Goal: Information Seeking & Learning: Understand process/instructions

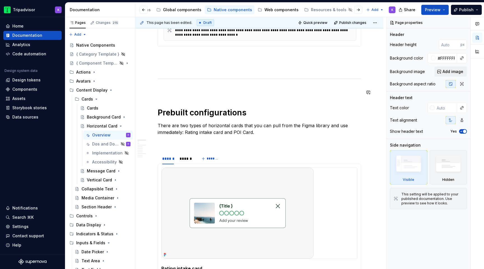
scroll to position [325, 0]
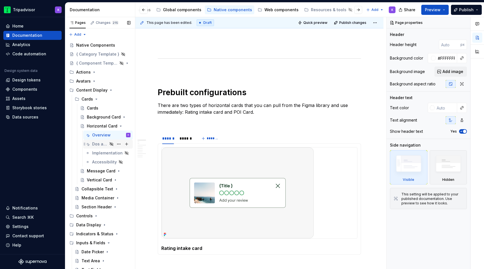
click at [100, 146] on div "Dos and Don'ts" at bounding box center [99, 144] width 15 height 6
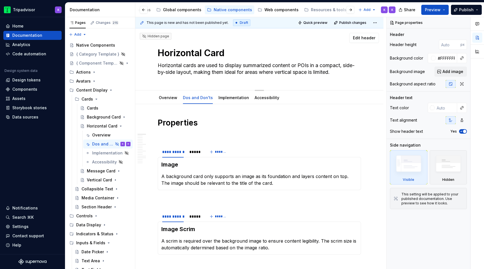
type textarea "*"
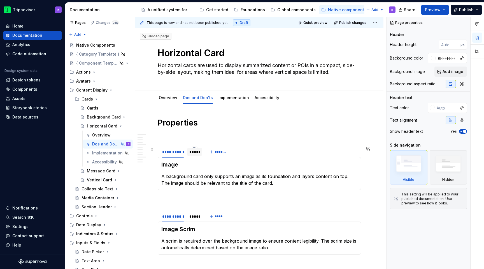
click at [196, 153] on div "*****" at bounding box center [195, 152] width 11 height 6
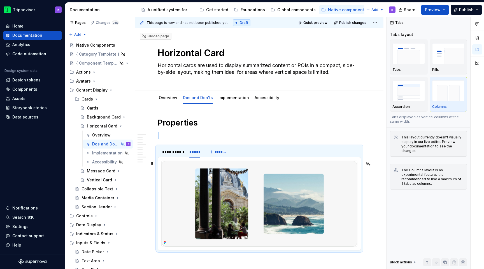
click at [233, 187] on img at bounding box center [260, 203] width 196 height 85
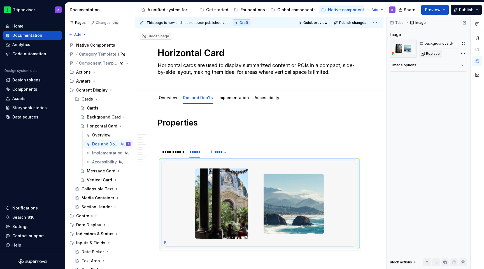
click at [433, 55] on span "Replace" at bounding box center [433, 53] width 14 height 4
type textarea "*"
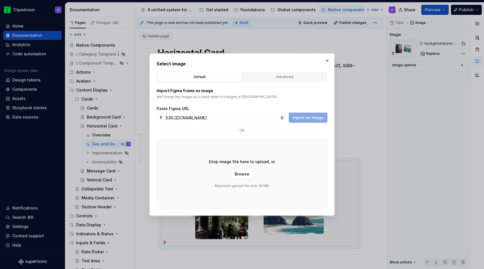
scroll to position [0, 151]
type input "https://www.figma.com/design/eWzZGbXTCMsZ0gwC1u1MU0/Altas-Native-Documentation?…"
click at [315, 117] on span "Import as image" at bounding box center [308, 118] width 31 height 6
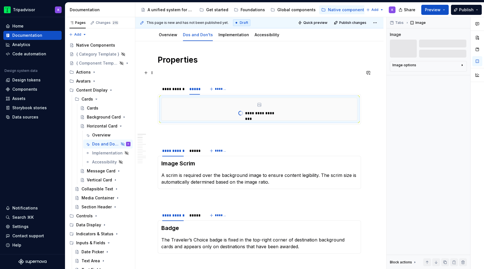
scroll to position [77, 0]
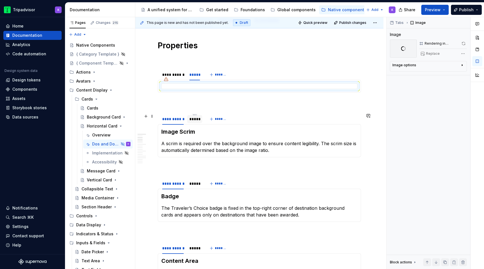
click at [193, 117] on div "*****" at bounding box center [195, 119] width 11 height 6
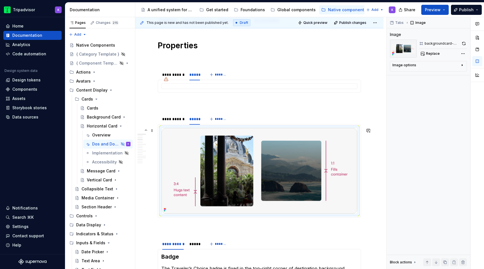
click at [222, 159] on img at bounding box center [260, 170] width 196 height 85
click at [429, 57] on button "Replace" at bounding box center [430, 54] width 23 height 8
type textarea "*"
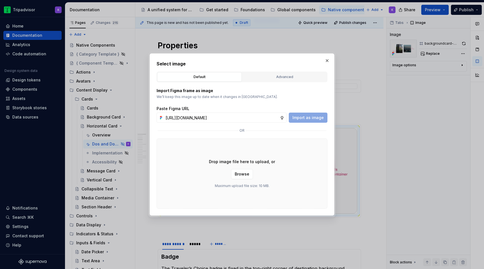
scroll to position [0, 152]
type input "https://www.figma.com/design/eWzZGbXTCMsZ0gwC1u1MU0/Altas-Native-Documentation?…"
click at [310, 118] on span "Import as image" at bounding box center [308, 118] width 31 height 6
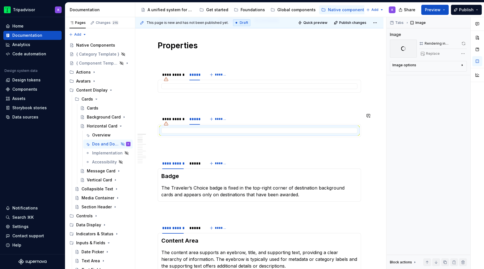
scroll to position [114, 0]
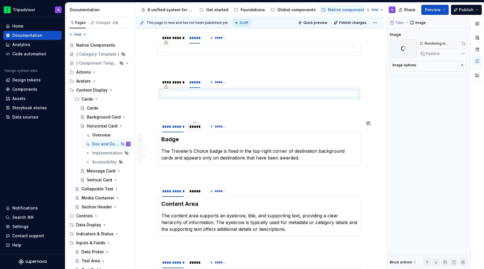
click at [190, 124] on div "*****" at bounding box center [195, 127] width 11 height 6
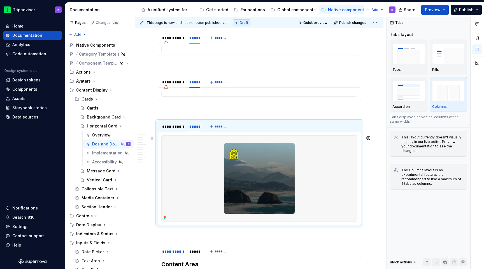
click at [219, 172] on img at bounding box center [260, 177] width 196 height 85
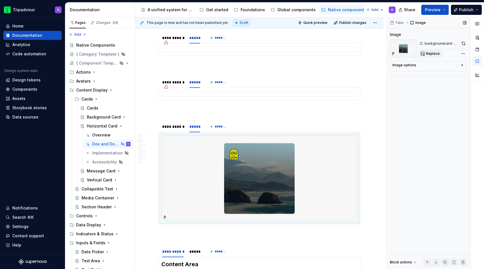
click at [436, 52] on span "Replace" at bounding box center [433, 53] width 14 height 4
type textarea "*"
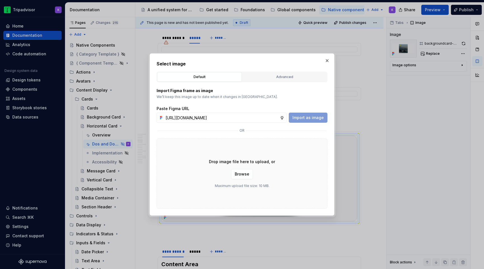
scroll to position [0, 152]
type input "https://www.figma.com/design/eWzZGbXTCMsZ0gwC1u1MU0/Altas-Native-Documentation?…"
click at [316, 117] on span "Import as image" at bounding box center [308, 118] width 31 height 6
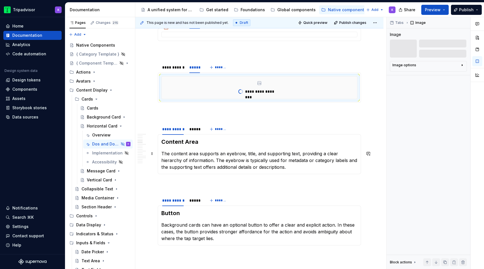
scroll to position [188, 0]
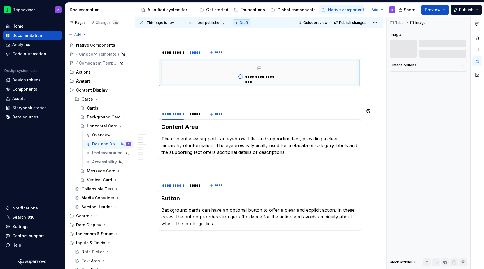
click at [197, 120] on div "Content Area The content area supports an eyebrow, title, and supporting text, …" at bounding box center [260, 139] width 204 height 40
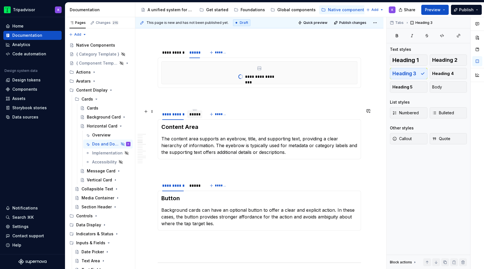
click at [197, 117] on div "*****" at bounding box center [194, 114] width 15 height 8
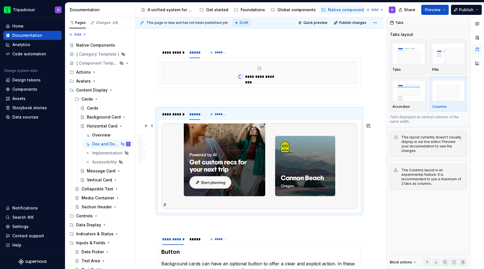
click at [222, 156] on img at bounding box center [260, 165] width 196 height 85
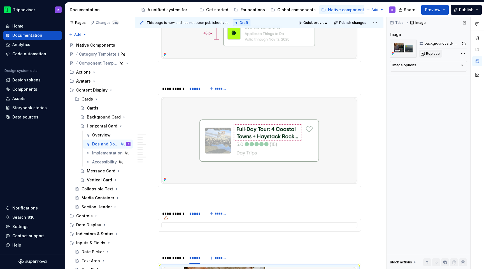
click at [431, 50] on button "Replace" at bounding box center [430, 54] width 23 height 8
type textarea "*"
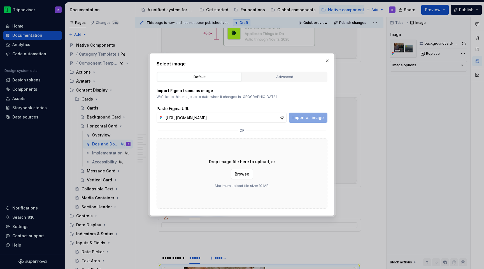
scroll to position [0, 152]
type input "https://www.figma.com/design/eWzZGbXTCMsZ0gwC1u1MU0/Altas-Native-Documentation?…"
click at [314, 114] on button "Import as image" at bounding box center [308, 117] width 39 height 10
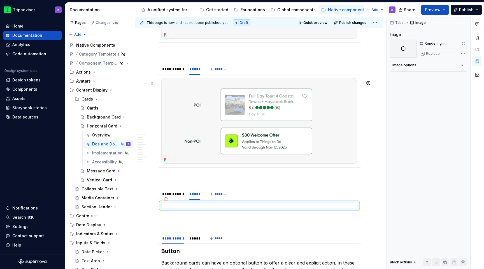
scroll to position [359, 0]
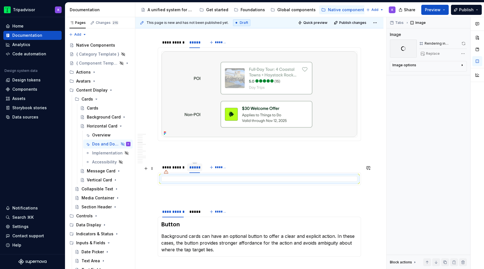
click at [194, 170] on div "*****" at bounding box center [195, 167] width 11 height 6
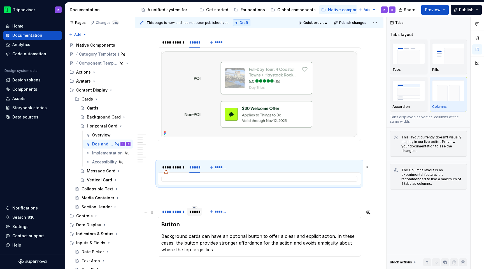
click at [194, 214] on div "*****" at bounding box center [195, 212] width 11 height 6
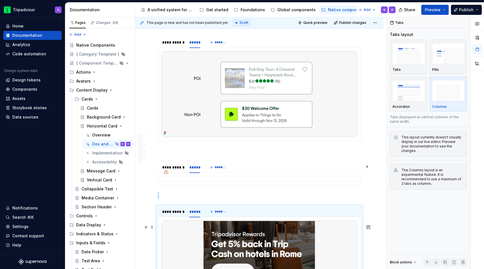
scroll to position [426, 0]
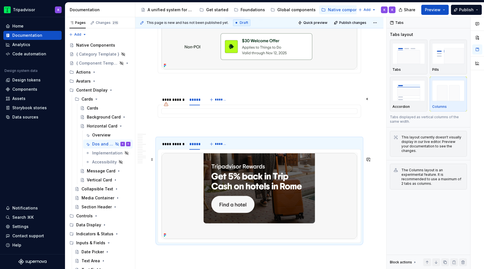
click at [198, 220] on img at bounding box center [260, 195] width 196 height 85
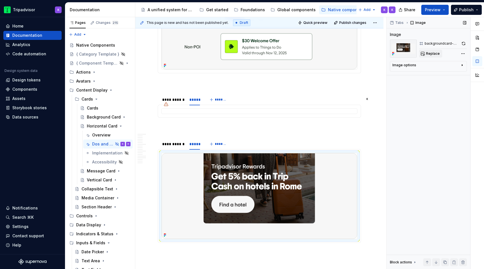
click at [426, 56] on button "Replace" at bounding box center [430, 54] width 23 height 8
type textarea "*"
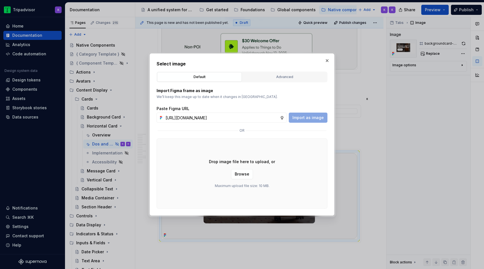
scroll to position [0, 152]
type input "https://www.figma.com/design/eWzZGbXTCMsZ0gwC1u1MU0/Altas-Native-Documentation?…"
click at [308, 113] on button "Import as image" at bounding box center [308, 117] width 39 height 10
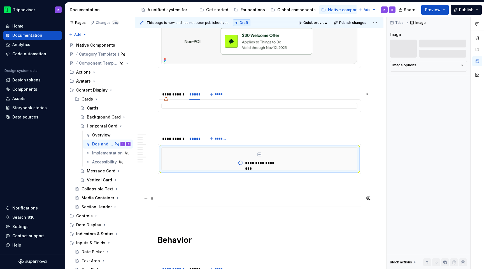
scroll to position [393, 0]
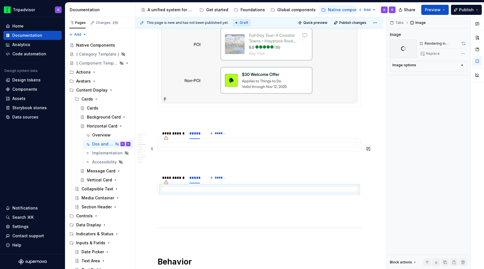
click at [193, 147] on div at bounding box center [259, 145] width 196 height 6
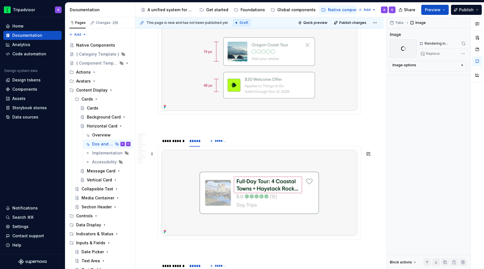
scroll to position [0, 0]
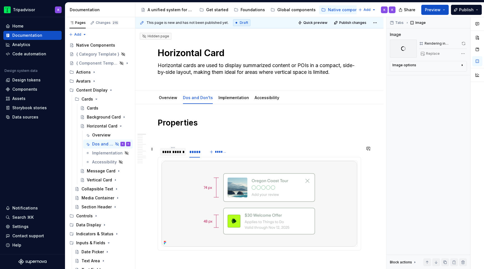
click at [176, 152] on div "**********" at bounding box center [173, 152] width 22 height 6
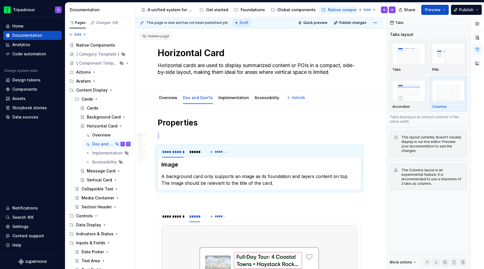
type textarea "*"
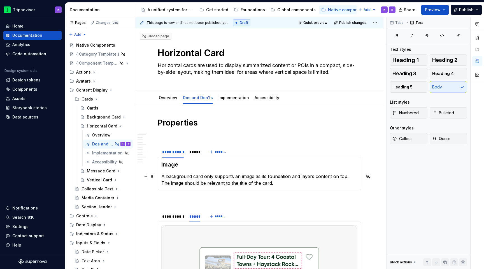
click at [194, 183] on p "A background card only supports an image as its foundation and layers content o…" at bounding box center [259, 179] width 196 height 13
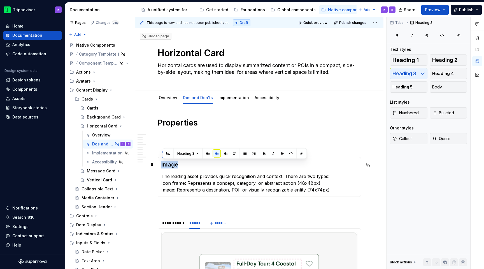
drag, startPoint x: 179, startPoint y: 165, endPoint x: 161, endPoint y: 165, distance: 17.7
click at [161, 165] on h3 "Image" at bounding box center [259, 164] width 196 height 8
click at [334, 177] on p "The leading asset provides quick recognition and context. There are two types: …" at bounding box center [259, 183] width 196 height 20
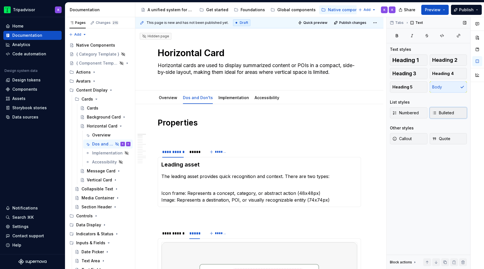
click at [444, 114] on span "Bulleted" at bounding box center [444, 113] width 22 height 6
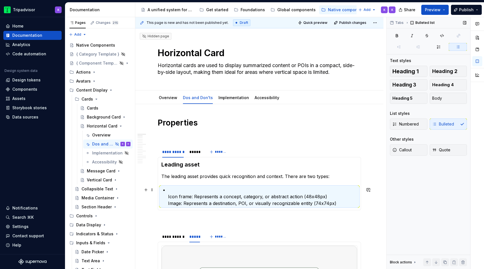
click at [166, 197] on section-item-column "Leading asset The leading asset provides quick recognition and context. There a…" at bounding box center [259, 183] width 196 height 46
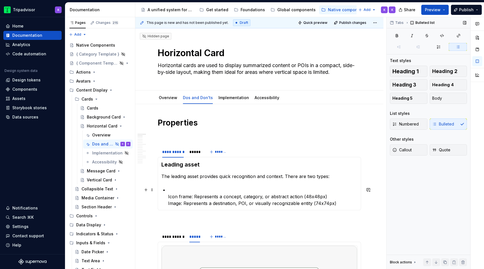
click at [168, 198] on p "Icon frame: Represents a concept, category, or abstract action (48x48px) Image:…" at bounding box center [263, 196] width 190 height 20
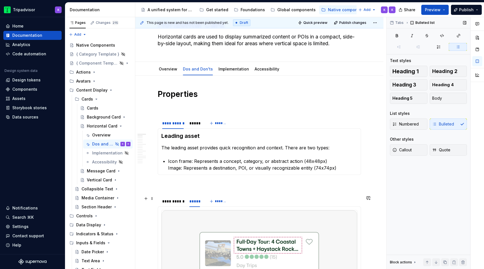
scroll to position [43, 0]
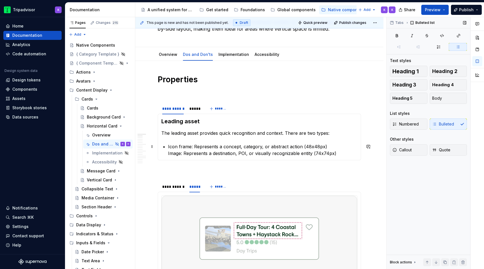
click at [343, 155] on p "Icon frame: Represents a concept, category, or abstract action (48x48px) Image:…" at bounding box center [263, 149] width 190 height 13
click at [168, 154] on p "Icon frame: Represents a concept, category, or abstract action (48x48px) Image:…" at bounding box center [263, 149] width 190 height 13
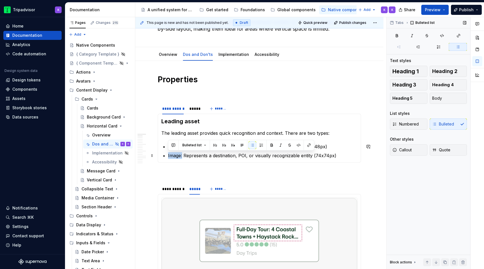
drag, startPoint x: 182, startPoint y: 155, endPoint x: 168, endPoint y: 155, distance: 14.6
click at [168, 155] on section-item-column "Leading asset The leading asset provides quick recognition and context. There a…" at bounding box center [259, 137] width 196 height 41
click at [445, 100] on button "Body" at bounding box center [449, 98] width 38 height 11
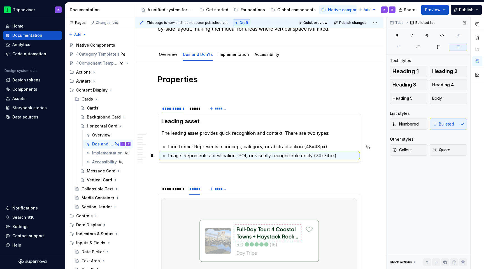
click at [180, 156] on p "Image: Represents a destination, POI, or visually recognizable entity (74x74px)" at bounding box center [263, 155] width 190 height 7
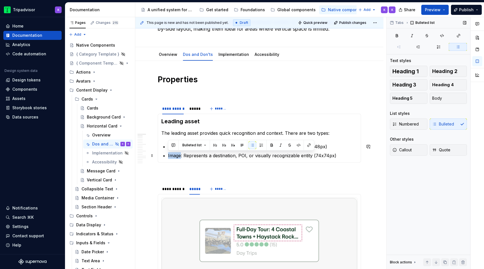
drag, startPoint x: 181, startPoint y: 155, endPoint x: 168, endPoint y: 155, distance: 12.6
click at [168, 155] on p "Image: Represents a destination, POI, or visually recognizable entity (74x74px)" at bounding box center [263, 155] width 190 height 7
drag, startPoint x: 182, startPoint y: 155, endPoint x: 168, endPoint y: 155, distance: 13.7
click at [168, 155] on p "Image: Represents a destination, POI, or visually recognizable entity (74x74px)" at bounding box center [263, 155] width 190 height 7
click at [270, 143] on button "button" at bounding box center [272, 145] width 8 height 8
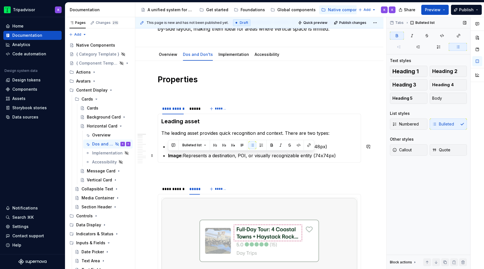
click at [184, 157] on p "Image: Represents a destination, POI, or visually recognizable entity (74x74px)" at bounding box center [263, 155] width 190 height 7
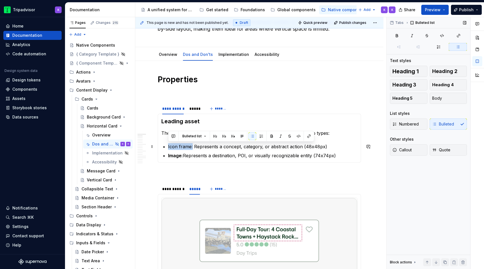
drag, startPoint x: 192, startPoint y: 146, endPoint x: 168, endPoint y: 146, distance: 23.5
click at [168, 146] on p "Icon frame: Represents a concept, category, or abstract action (48x48px)" at bounding box center [263, 146] width 190 height 7
click at [272, 135] on button "button" at bounding box center [272, 136] width 8 height 8
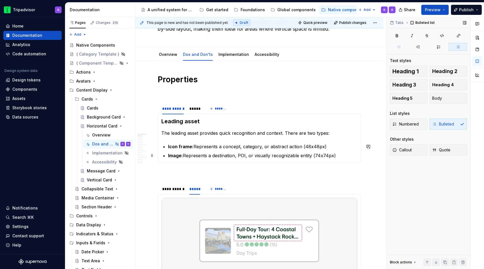
click at [205, 152] on p "Image: Represents a destination, POI, or visually recognizable entity (74x74px)" at bounding box center [263, 155] width 190 height 7
click at [345, 156] on p "Image: Represents a destination, POI, or visually recognizable entity (74x74px)" at bounding box center [263, 155] width 190 height 7
click at [339, 140] on section-item-column "Leading asset The leading asset provides quick recognition and context. There a…" at bounding box center [259, 137] width 196 height 41
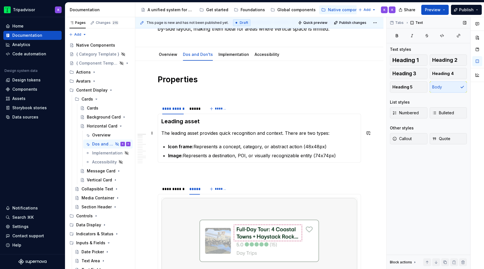
click at [339, 134] on p "The leading asset provides quick recognition and context. There are two types:" at bounding box center [259, 133] width 196 height 7
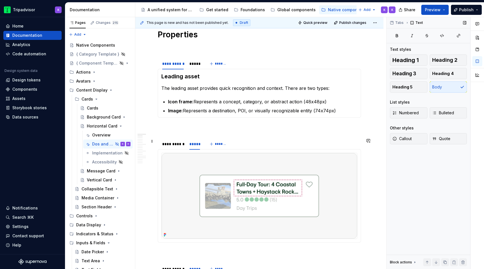
scroll to position [94, 0]
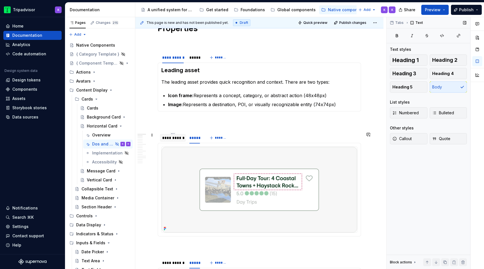
click at [171, 140] on div "**********" at bounding box center [173, 138] width 22 height 6
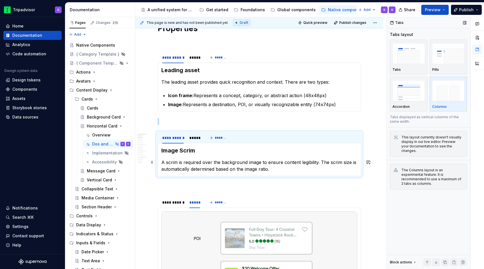
click at [232, 170] on p "A scrim is required over the background image to ensure content legibility. The…" at bounding box center [259, 165] width 196 height 13
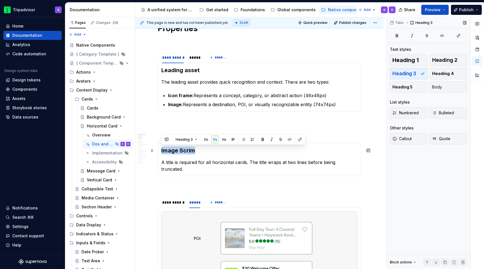
drag, startPoint x: 198, startPoint y: 150, endPoint x: 160, endPoint y: 150, distance: 38.1
click at [160, 150] on div "Image Scrim A title is required for all horizontal cards. The title wraps at tw…" at bounding box center [260, 159] width 204 height 33
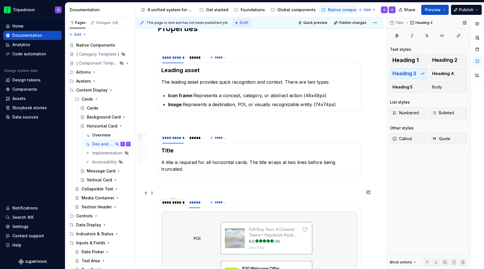
click at [175, 199] on div "**********" at bounding box center [173, 202] width 22 height 6
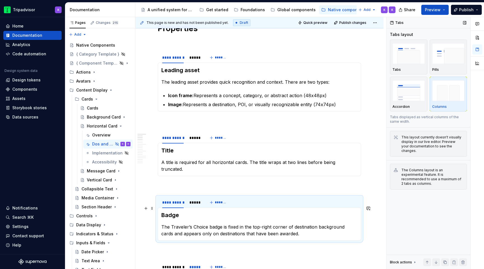
click at [179, 211] on h3 "Badge" at bounding box center [259, 215] width 196 height 8
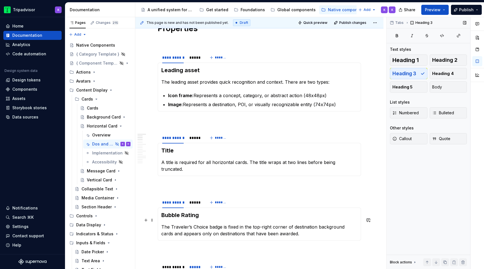
click at [212, 225] on p "The Traveler’s Choice badge is fixed in the top-right corner of destination bac…" at bounding box center [259, 229] width 196 height 13
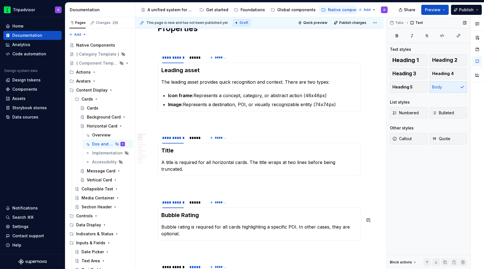
scroll to position [162, 0]
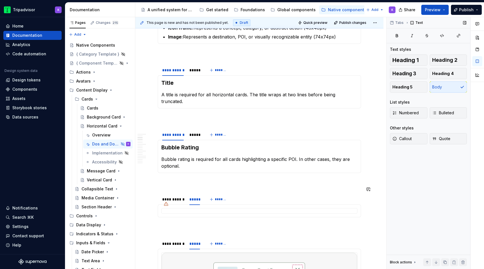
click at [175, 204] on div "Content Area The content area supports an eyebrow, title, and supporting text, …" at bounding box center [260, 210] width 204 height 13
click at [176, 195] on div "**********" at bounding box center [173, 199] width 26 height 8
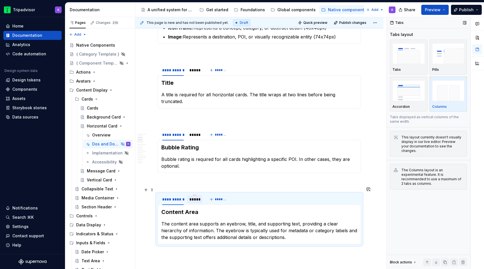
click at [193, 196] on div "*****" at bounding box center [195, 199] width 11 height 6
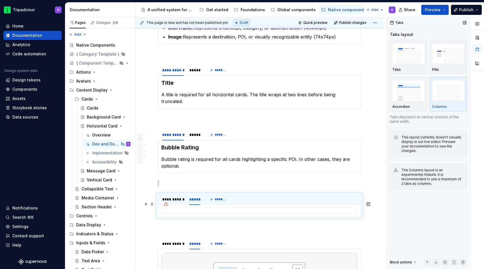
click at [193, 208] on div at bounding box center [259, 211] width 196 height 6
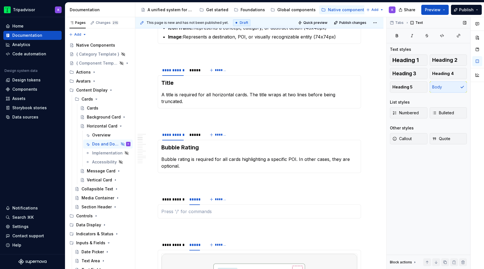
click at [193, 208] on p at bounding box center [259, 211] width 196 height 7
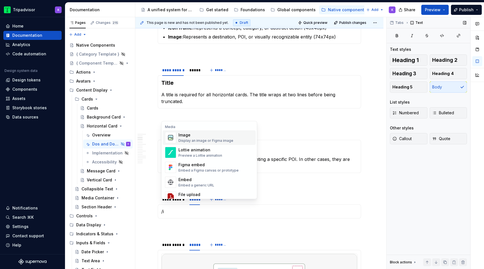
click at [213, 138] on div "Image Display an image or Figma image" at bounding box center [206, 137] width 55 height 11
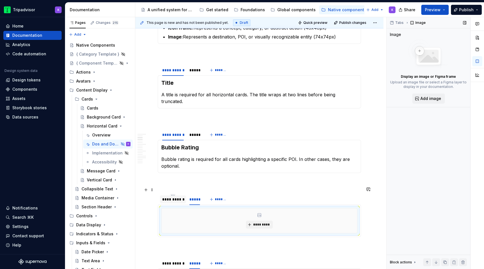
click at [180, 196] on div "**********" at bounding box center [173, 199] width 22 height 6
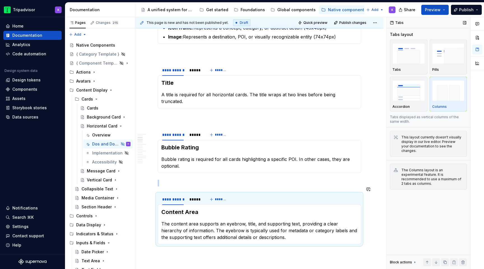
click at [201, 239] on section "**********" at bounding box center [260, 218] width 204 height 51
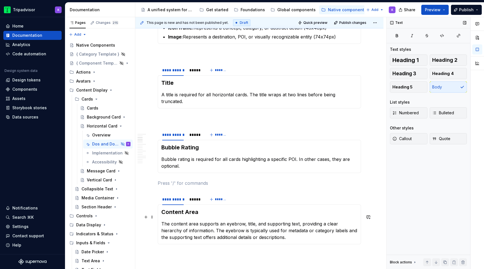
click at [204, 226] on p "The content area supports an eyebrow, title, and supporting text, providing a c…" at bounding box center [259, 230] width 196 height 20
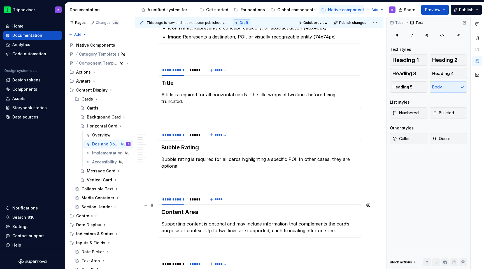
click at [197, 208] on h3 "Content Area" at bounding box center [259, 212] width 196 height 8
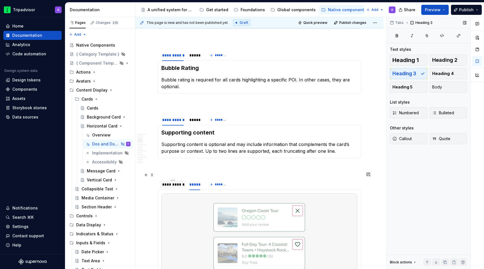
click at [168, 181] on div "**********" at bounding box center [173, 184] width 22 height 6
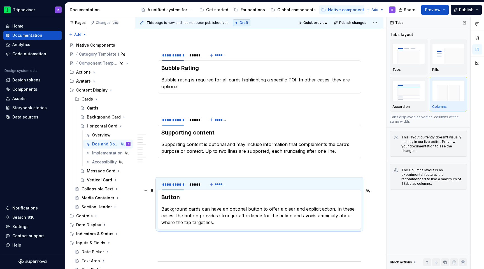
click at [180, 193] on h3 "Button" at bounding box center [259, 197] width 196 height 8
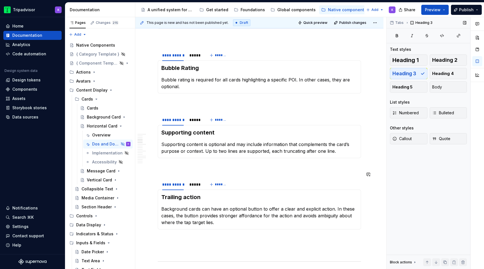
click at [199, 212] on p "Background cards can have an optional button to offer a clear and explicit acti…" at bounding box center [259, 215] width 196 height 20
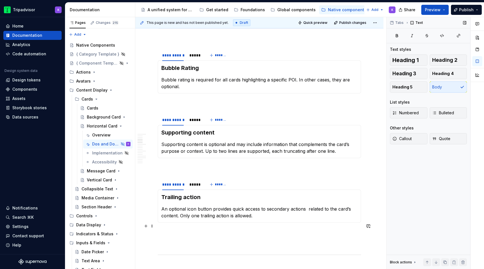
click at [197, 229] on p at bounding box center [260, 232] width 204 height 7
click at [197, 117] on div "*****" at bounding box center [195, 120] width 11 height 6
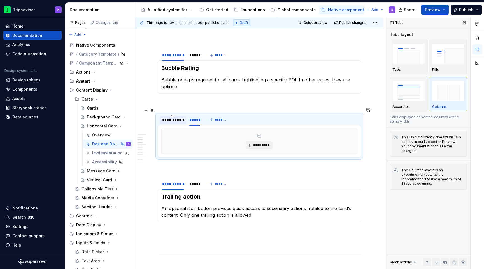
click at [175, 117] on div "**********" at bounding box center [173, 120] width 22 height 6
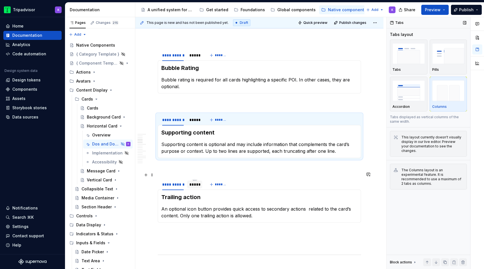
click at [195, 181] on div "*****" at bounding box center [195, 184] width 11 height 6
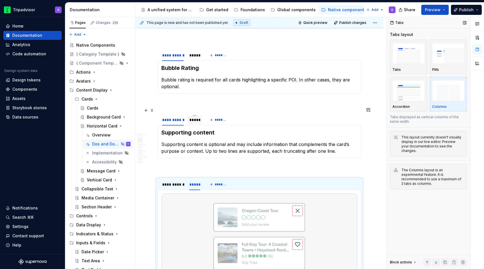
click at [195, 116] on div "*****" at bounding box center [194, 120] width 15 height 8
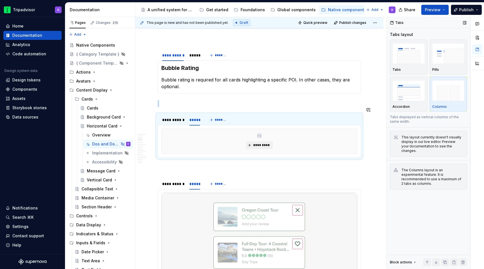
type textarea "*"
click at [256, 142] on button "*********" at bounding box center [259, 145] width 27 height 8
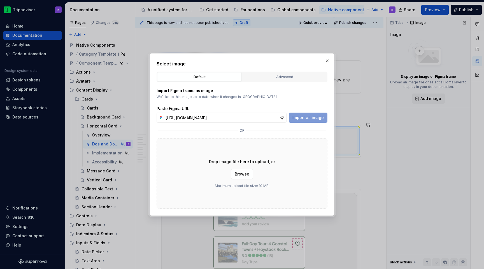
scroll to position [0, 152]
type input "https://www.figma.com/design/eWzZGbXTCMsZ0gwC1u1MU0/Altas-Native-Documentation?…"
click at [310, 118] on span "Import as image" at bounding box center [308, 118] width 31 height 6
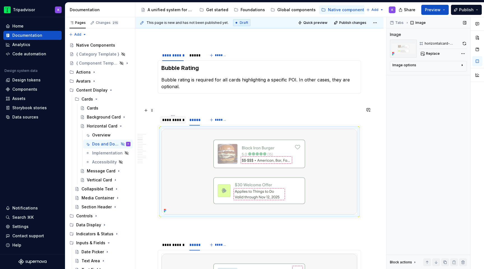
click at [173, 117] on div "**********" at bounding box center [173, 120] width 22 height 6
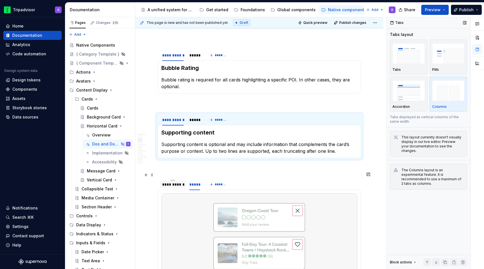
click at [173, 181] on div "**********" at bounding box center [173, 184] width 22 height 6
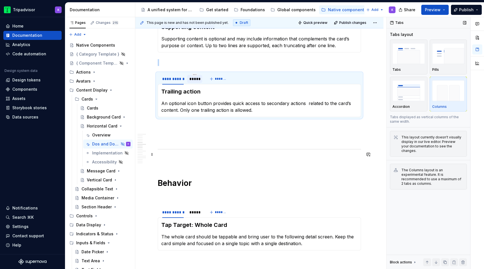
scroll to position [419, 0]
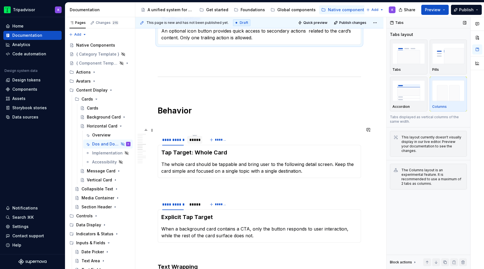
click at [196, 144] on div at bounding box center [194, 144] width 15 height 1
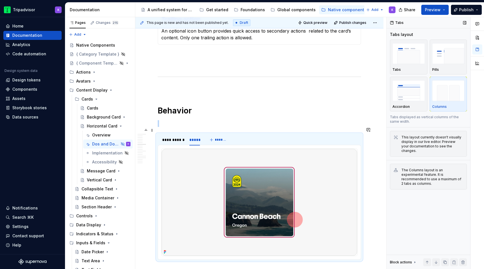
click at [239, 178] on img at bounding box center [260, 202] width 196 height 107
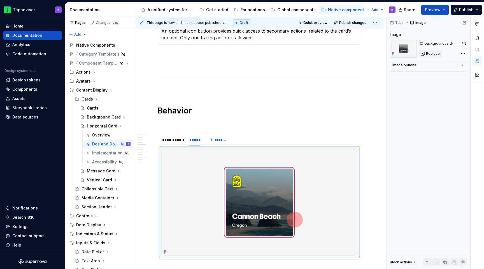
click at [431, 56] on span "Replace" at bounding box center [433, 53] width 14 height 4
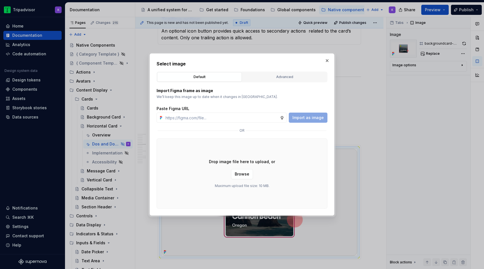
type textarea "*"
type input "https://www.figma.com/design/eWzZGbXTCMsZ0gwC1u1MU0/Altas-Native-Documentation?…"
click at [306, 120] on button "Import as image" at bounding box center [308, 117] width 39 height 10
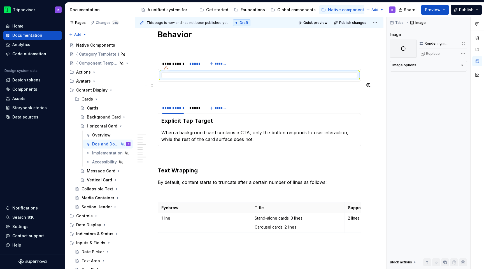
scroll to position [508, 0]
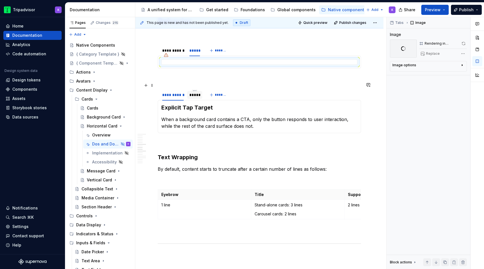
click at [196, 92] on div "*****" at bounding box center [195, 95] width 11 height 6
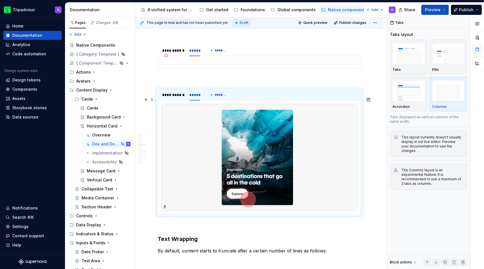
click at [216, 114] on img at bounding box center [260, 157] width 196 height 107
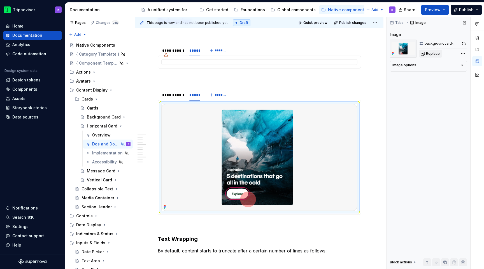
click at [427, 57] on button "Replace" at bounding box center [430, 54] width 23 height 8
type textarea "*"
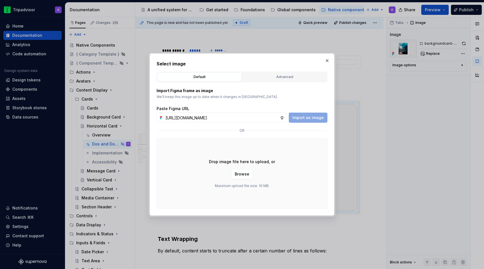
scroll to position [0, 151]
type input "https://www.figma.com/design/eWzZGbXTCMsZ0gwC1u1MU0/Altas-Native-Documentation?…"
click at [317, 116] on span "Import as image" at bounding box center [308, 118] width 31 height 6
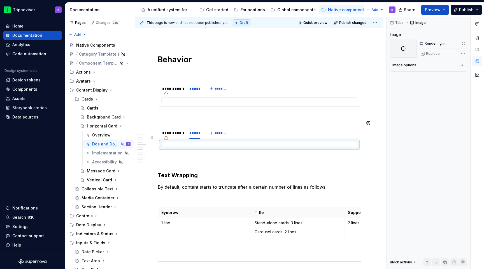
scroll to position [468, 0]
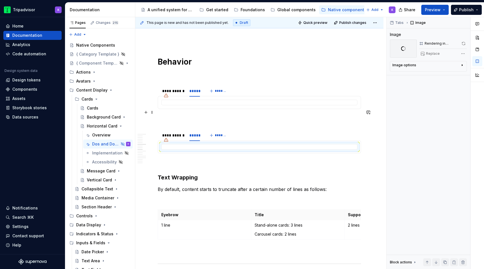
type textarea "*"
click at [304, 115] on p at bounding box center [260, 118] width 204 height 7
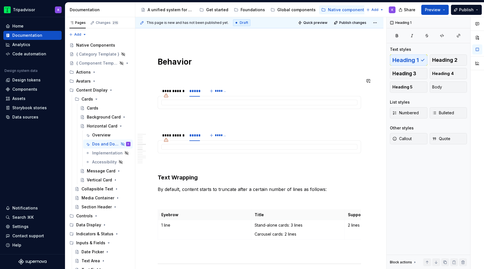
click at [309, 71] on p at bounding box center [260, 74] width 204 height 7
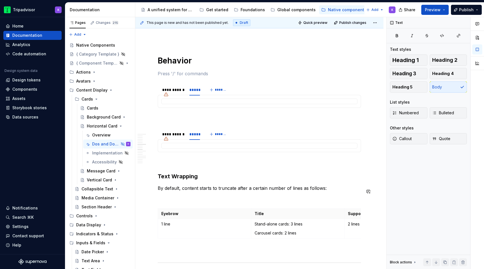
scroll to position [490, 0]
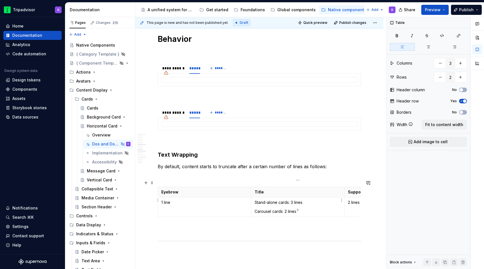
click at [264, 199] on p "Stand-alone cards: 3 lines" at bounding box center [298, 202] width 86 height 6
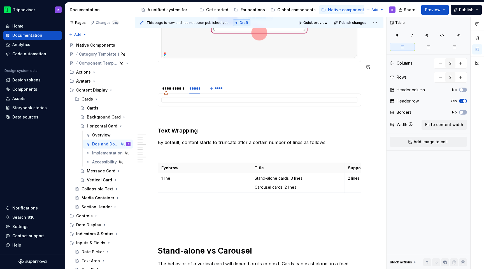
scroll to position [602, 0]
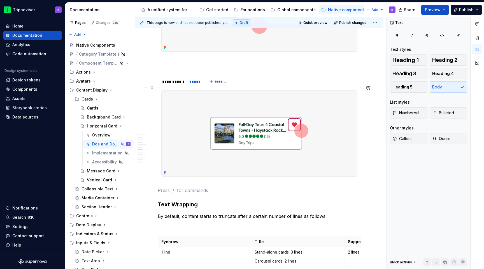
drag, startPoint x: 307, startPoint y: 176, endPoint x: 258, endPoint y: 174, distance: 48.8
click at [258, 174] on section "**********" at bounding box center [260, 127] width 204 height 105
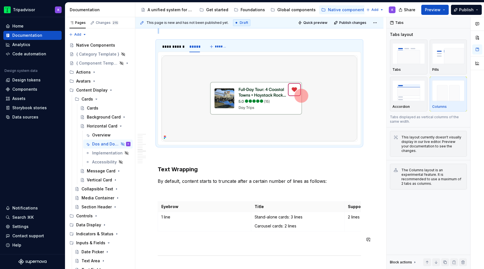
scroll to position [661, 0]
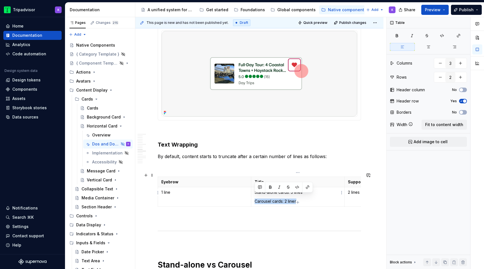
drag, startPoint x: 299, startPoint y: 196, endPoint x: 252, endPoint y: 196, distance: 47.4
click at [252, 196] on td "Stand-alone cards: 3 lines Carousel cards: 2 lines" at bounding box center [297, 196] width 93 height 19
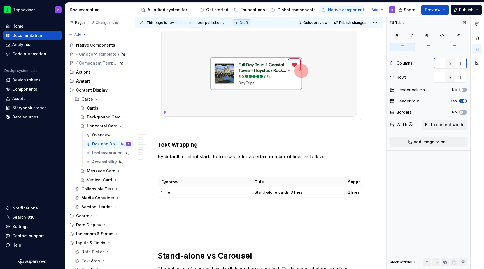
click at [440, 63] on button "button" at bounding box center [441, 63] width 10 height 10
type input "2"
click at [441, 124] on span "Fit to content width" at bounding box center [445, 125] width 38 height 6
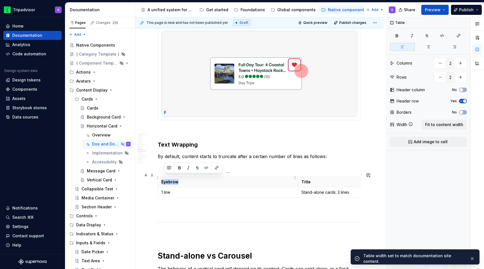
drag, startPoint x: 189, startPoint y: 178, endPoint x: 160, endPoint y: 178, distance: 28.3
click at [160, 178] on th "Eyebrow" at bounding box center [228, 182] width 140 height 10
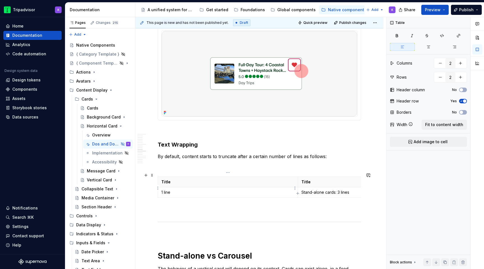
click at [164, 189] on p "1 line" at bounding box center [227, 192] width 133 height 6
drag, startPoint x: 310, startPoint y: 179, endPoint x: 301, endPoint y: 179, distance: 9.3
click at [301, 179] on th "Title" at bounding box center [368, 182] width 140 height 10
drag, startPoint x: 340, startPoint y: 187, endPoint x: 299, endPoint y: 187, distance: 40.7
click at [299, 187] on td "Stand-alone cards: 3 lines" at bounding box center [368, 192] width 140 height 10
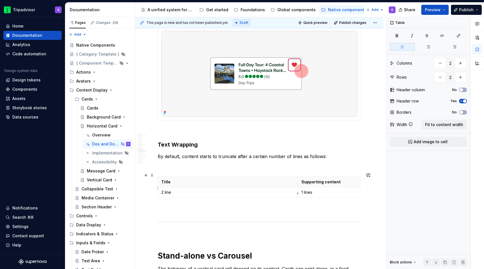
click at [336, 190] on p "1 lines" at bounding box center [368, 192] width 133 height 6
click at [314, 206] on p at bounding box center [260, 209] width 204 height 7
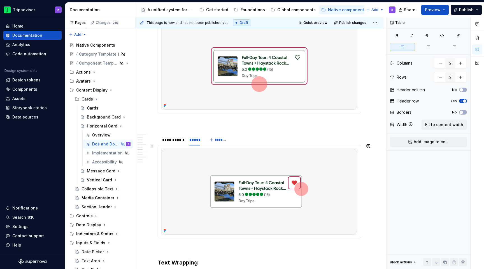
scroll to position [507, 0]
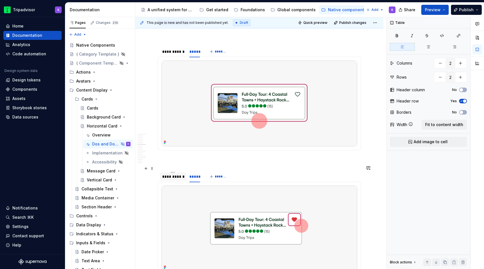
click at [176, 174] on div "**********" at bounding box center [173, 177] width 22 height 6
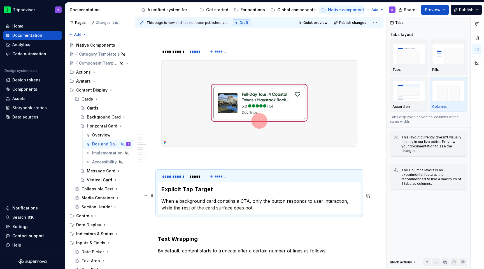
click at [204, 199] on p "When a background card contains a CTA, only the button responds to user interac…" at bounding box center [259, 203] width 196 height 13
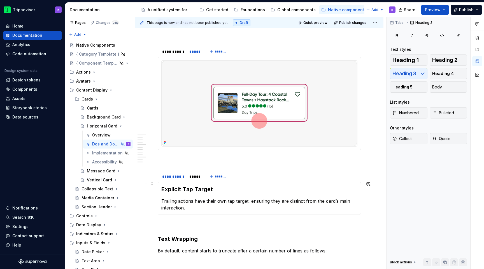
click at [200, 185] on h3 "Explicit Tap Target" at bounding box center [259, 189] width 196 height 8
click at [166, 48] on div "**********" at bounding box center [173, 52] width 26 height 8
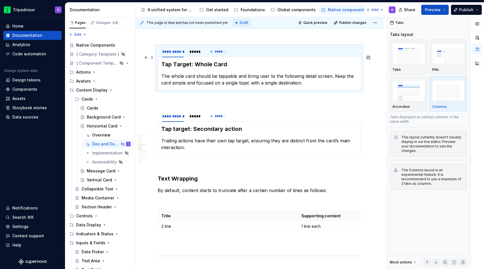
click at [215, 60] on h3 "Tap Target: Whole Card" at bounding box center [259, 64] width 196 height 8
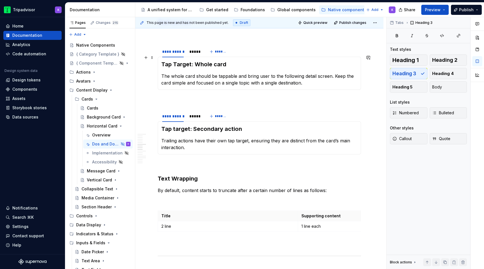
click at [176, 60] on h3 "Tap Target: Whole card" at bounding box center [259, 64] width 196 height 8
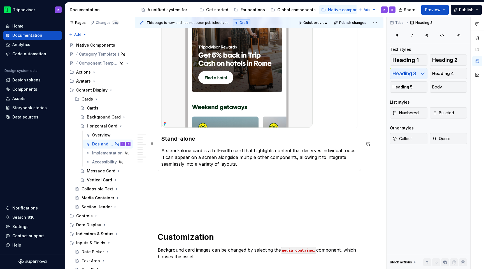
click at [233, 86] on img at bounding box center [237, 47] width 151 height 162
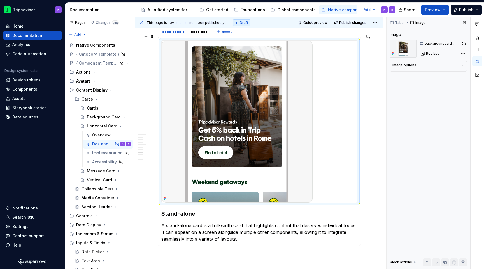
scroll to position [802, 0]
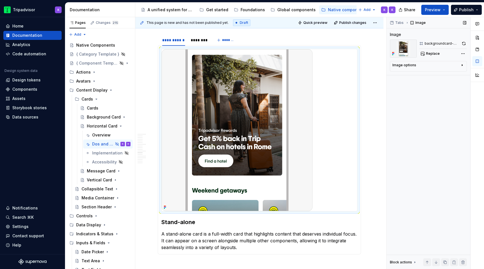
click at [418, 52] on div "backgroundcard-standalone Replace" at bounding box center [428, 49] width 77 height 18
click at [426, 52] on span "Replace" at bounding box center [433, 53] width 14 height 4
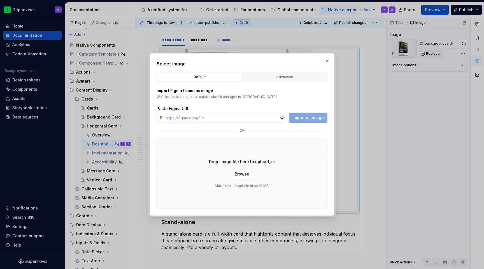
type textarea "*"
type input "https://www.figma.com/design/eWzZGbXTCMsZ0gwC1u1MU0/Altas-Native-Documentation?…"
click at [315, 116] on span "Import as image" at bounding box center [308, 118] width 31 height 6
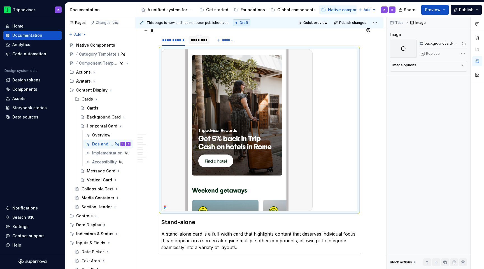
click at [200, 37] on div "********" at bounding box center [199, 40] width 17 height 6
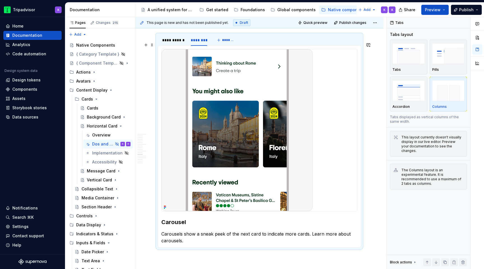
click at [264, 136] on img at bounding box center [237, 130] width 151 height 162
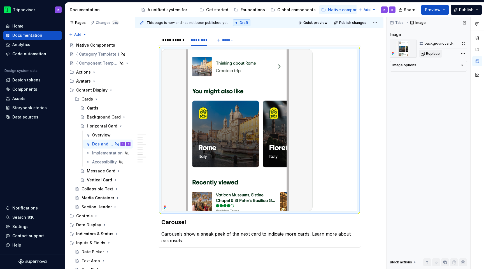
click at [430, 56] on span "Replace" at bounding box center [433, 53] width 14 height 4
type textarea "*"
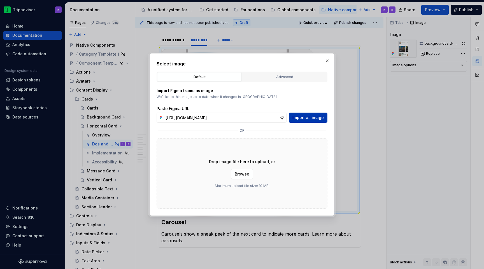
scroll to position [0, 151]
type input "https://www.figma.com/design/eWzZGbXTCMsZ0gwC1u1MU0/Altas-Native-Documentation?…"
click at [320, 116] on span "Import as image" at bounding box center [308, 118] width 31 height 6
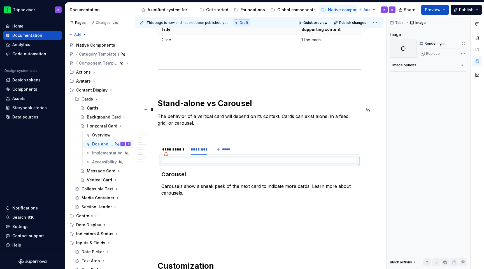
scroll to position [693, 0]
click at [179, 147] on div "**********" at bounding box center [173, 150] width 23 height 6
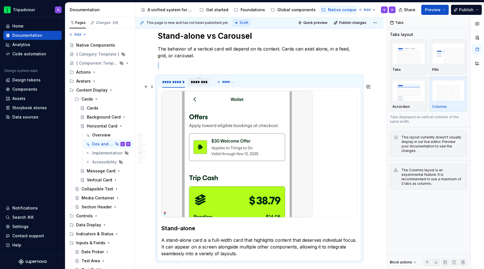
scroll to position [733, 0]
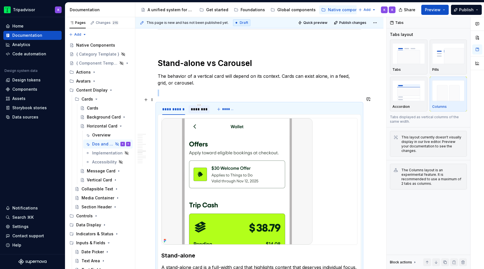
click at [195, 106] on div "********" at bounding box center [199, 109] width 17 height 6
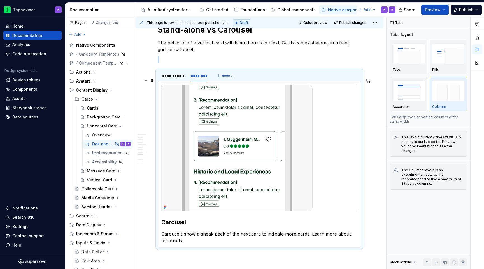
scroll to position [780, 0]
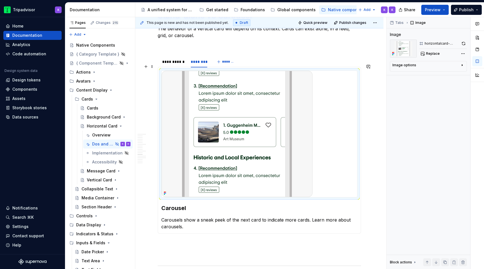
click at [280, 132] on img at bounding box center [237, 134] width 151 height 126
click at [464, 43] on button "button" at bounding box center [463, 44] width 7 height 8
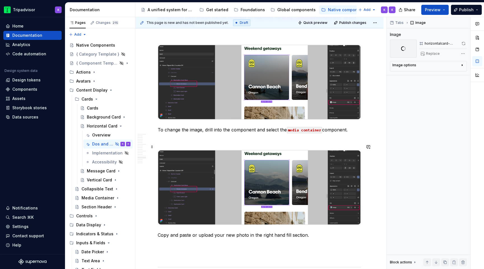
scroll to position [1138, 0]
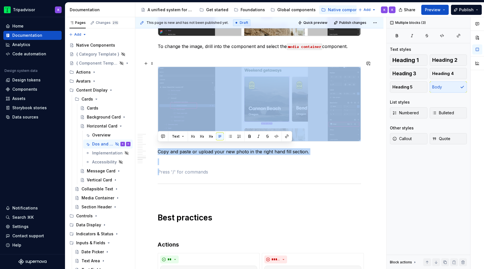
drag, startPoint x: 180, startPoint y: 192, endPoint x: 162, endPoint y: 73, distance: 120.5
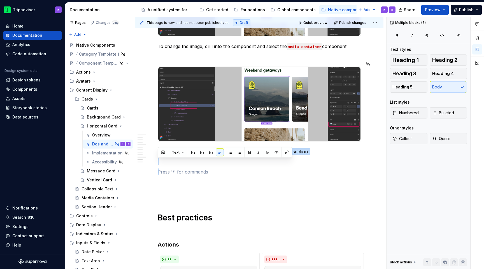
scroll to position [1087, 0]
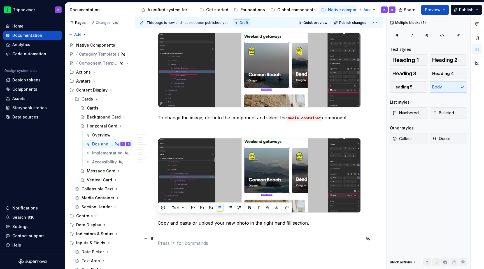
click at [177, 239] on p at bounding box center [260, 242] width 204 height 7
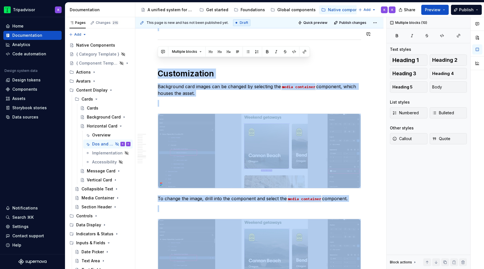
scroll to position [960, 0]
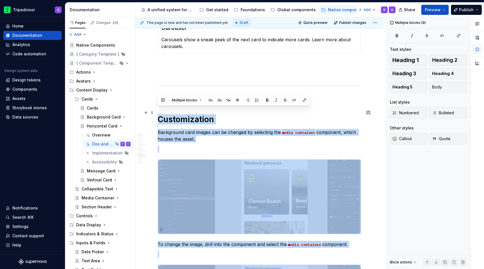
drag, startPoint x: 171, startPoint y: 249, endPoint x: 156, endPoint y: 109, distance: 141.5
click at [156, 109] on div "**********" at bounding box center [259, 48] width 248 height 1808
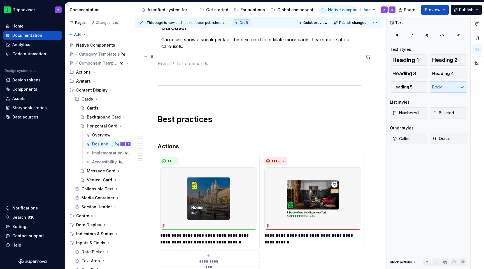
click at [171, 60] on p at bounding box center [260, 63] width 204 height 7
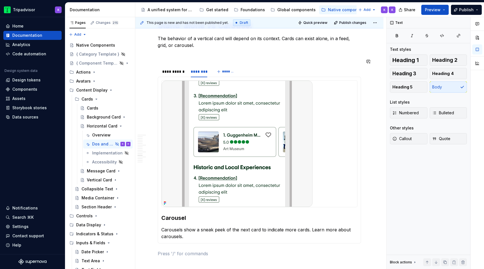
scroll to position [759, 0]
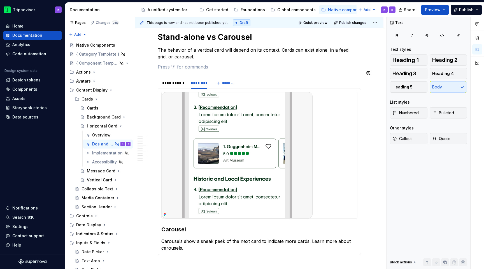
click at [169, 65] on div "**********" at bounding box center [260, 63] width 204 height 1411
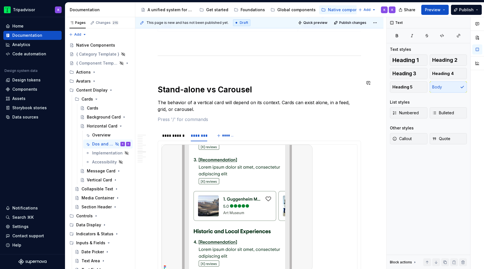
scroll to position [677, 0]
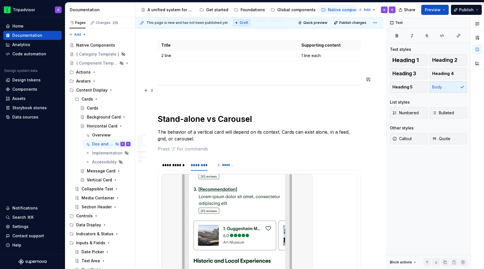
click at [168, 93] on div "**********" at bounding box center [260, 145] width 204 height 1411
click at [169, 94] on p at bounding box center [260, 97] width 204 height 7
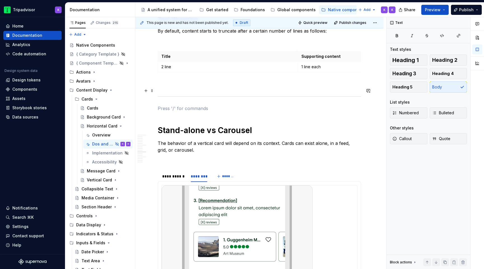
scroll to position [656, 0]
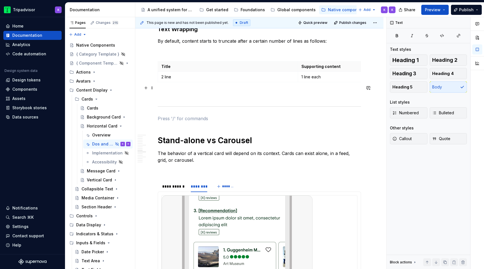
click at [169, 91] on p at bounding box center [260, 94] width 204 height 7
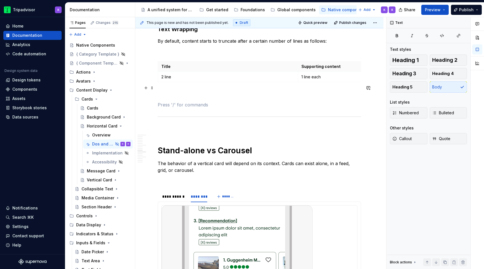
click at [166, 91] on p at bounding box center [260, 94] width 204 height 7
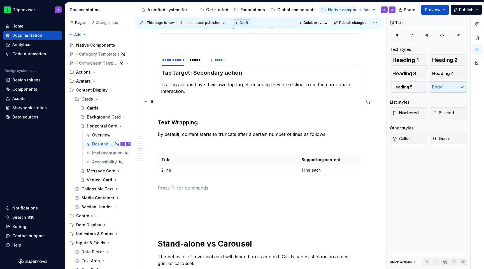
click at [169, 105] on p at bounding box center [260, 108] width 204 height 7
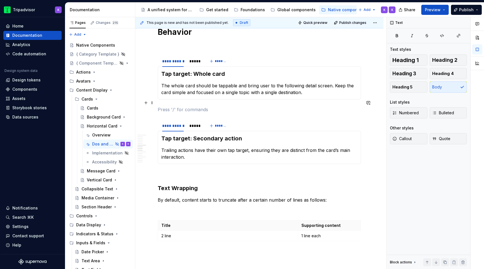
click at [169, 106] on p at bounding box center [260, 109] width 204 height 7
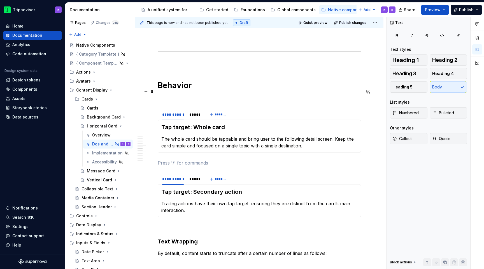
scroll to position [433, 0]
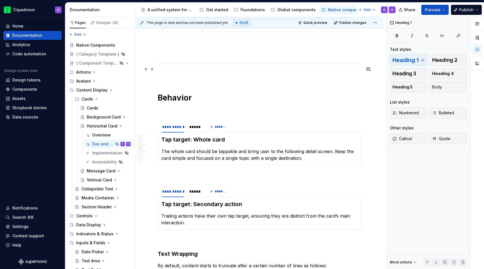
click at [170, 72] on p at bounding box center [260, 75] width 204 height 7
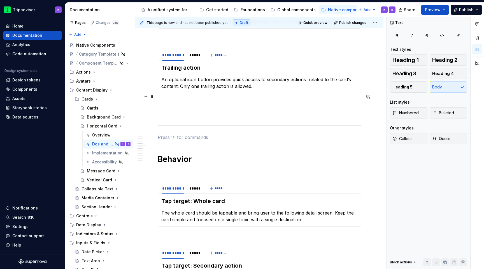
scroll to position [359, 0]
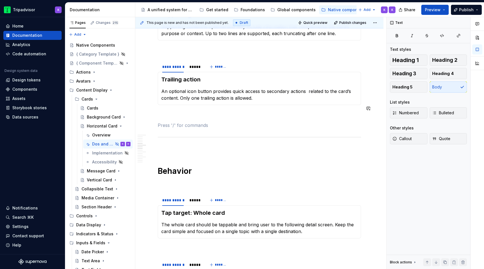
click at [169, 122] on p at bounding box center [260, 125] width 204 height 7
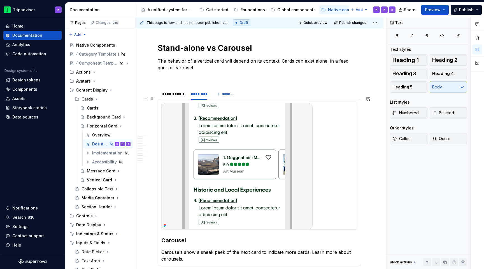
scroll to position [765, 0]
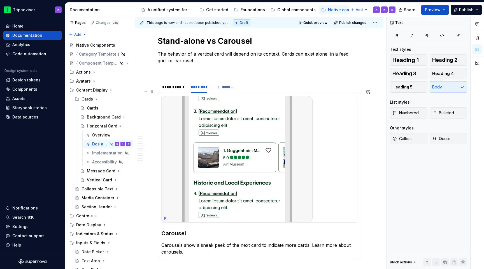
click at [282, 134] on img at bounding box center [237, 159] width 151 height 126
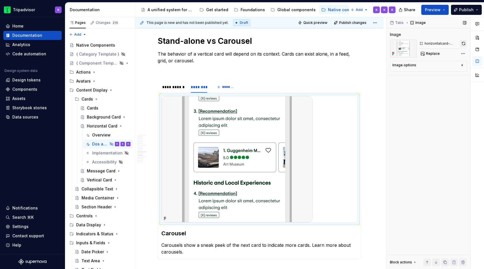
click at [462, 41] on button "button" at bounding box center [463, 44] width 7 height 8
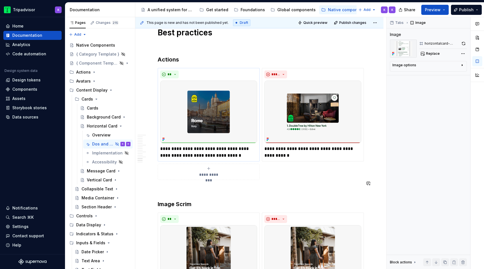
scroll to position [1055, 0]
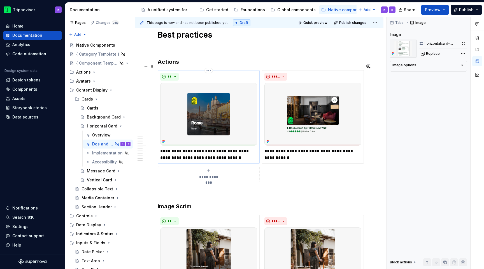
click at [228, 116] on img at bounding box center [208, 114] width 97 height 63
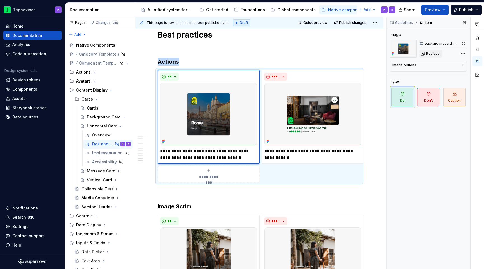
click at [426, 52] on button "Replace" at bounding box center [430, 54] width 23 height 8
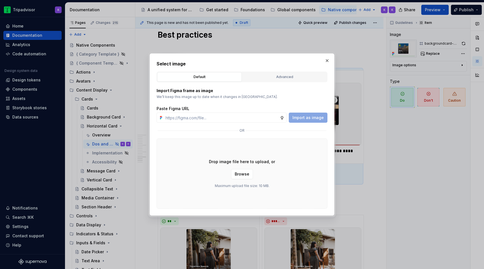
type textarea "*"
type input "https://www.figma.com/design/eWzZGbXTCMsZ0gwC1u1MU0/Altas-Native-Documentation?…"
click at [316, 117] on span "Import as image" at bounding box center [308, 118] width 31 height 6
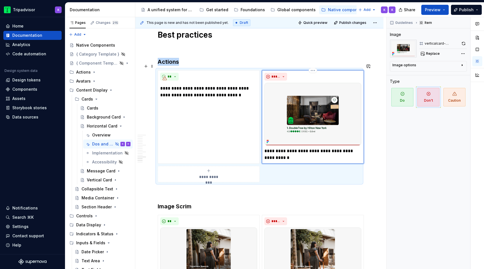
click at [314, 98] on img at bounding box center [313, 114] width 97 height 63
click at [431, 51] on button "Replace" at bounding box center [430, 54] width 23 height 8
type textarea "*"
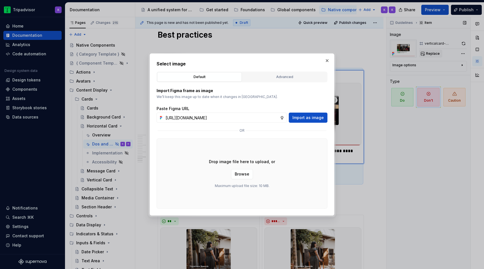
scroll to position [0, 152]
type input "https://www.figma.com/design/eWzZGbXTCMsZ0gwC1u1MU0/Altas-Native-Documentation?…"
click at [317, 115] on span "Import as image" at bounding box center [308, 118] width 31 height 6
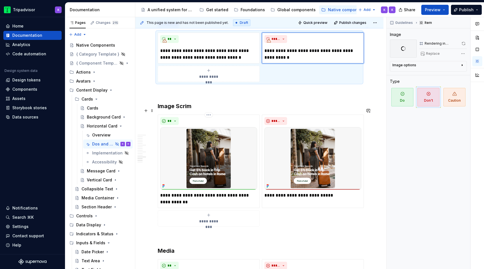
scroll to position [1131, 0]
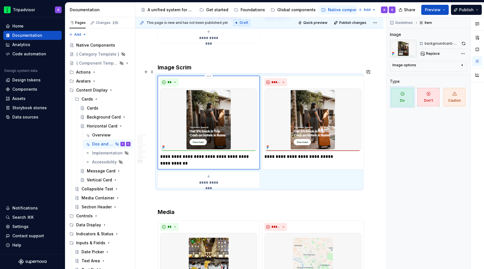
click at [234, 118] on img at bounding box center [208, 119] width 97 height 63
click at [432, 54] on span "Replace" at bounding box center [433, 53] width 14 height 4
type textarea "*"
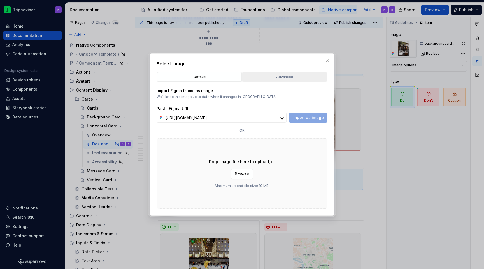
scroll to position [0, 152]
type input "https://www.figma.com/design/eWzZGbXTCMsZ0gwC1u1MU0/Altas-Native-Documentation?…"
click at [322, 112] on div "Paste Figma URL https://www.figma.com/design/eWzZGbXTCMsZ0gwC1u1MU0/Altas-Nativ…" at bounding box center [242, 114] width 171 height 17
click at [320, 116] on span "Import as image" at bounding box center [308, 118] width 31 height 6
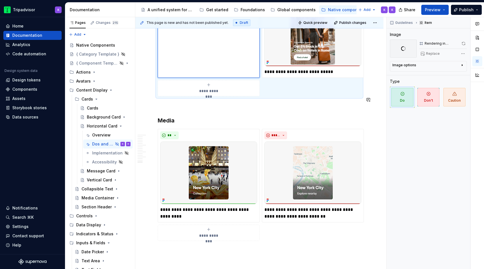
scroll to position [1258, 0]
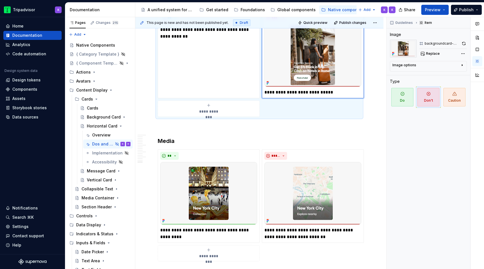
click at [334, 65] on img at bounding box center [313, 55] width 97 height 63
click at [438, 49] on div "backgroundcard-scrimdont Replace" at bounding box center [443, 49] width 48 height 18
click at [433, 54] on span "Replace" at bounding box center [433, 53] width 14 height 4
type textarea "*"
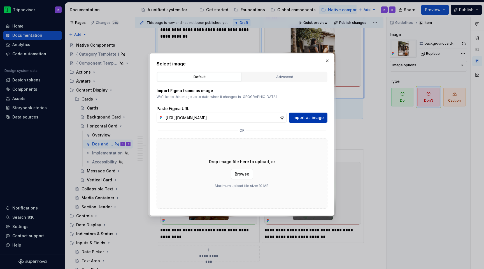
scroll to position [0, 152]
type input "https://www.figma.com/design/eWzZGbXTCMsZ0gwC1u1MU0/Altas-Native-Documentation?…"
click at [317, 115] on span "Import as image" at bounding box center [308, 118] width 31 height 6
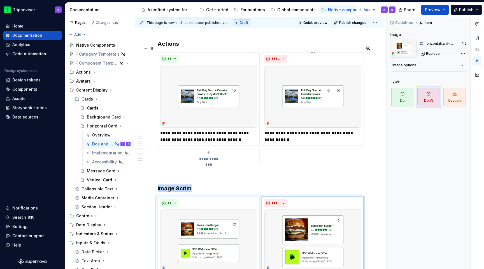
scroll to position [1044, 0]
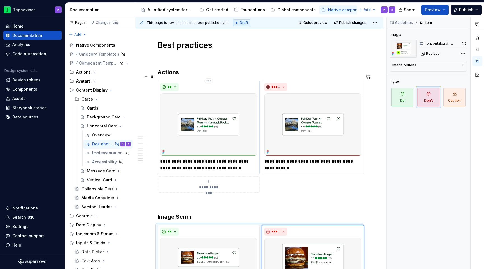
click at [216, 158] on p "**********" at bounding box center [208, 164] width 97 height 13
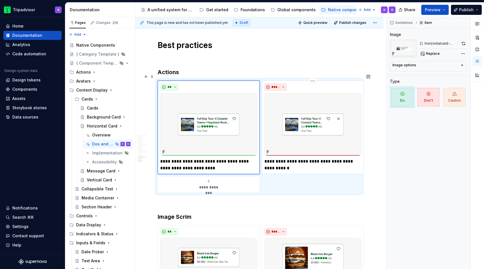
click at [305, 158] on p "**********" at bounding box center [313, 164] width 97 height 13
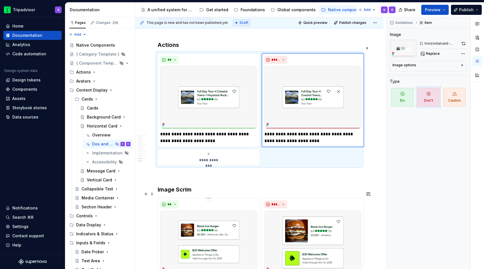
scroll to position [1112, 0]
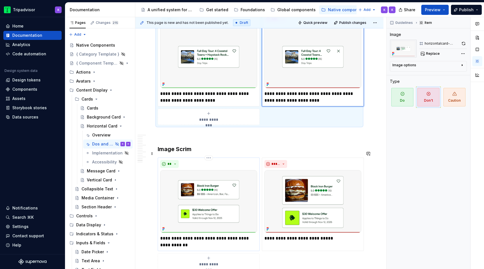
click at [196, 235] on p "**********" at bounding box center [208, 241] width 97 height 13
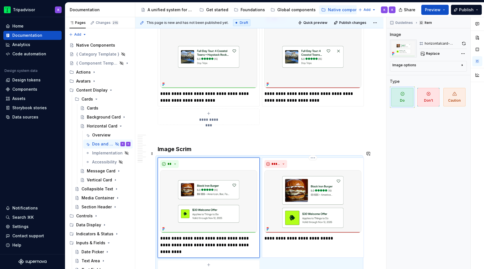
click at [313, 235] on p "**********" at bounding box center [313, 238] width 97 height 7
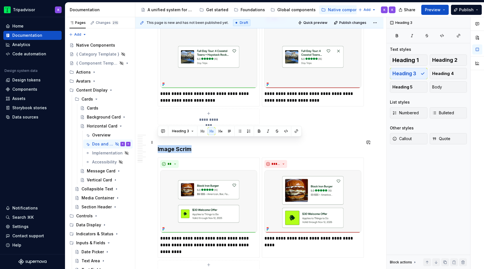
drag, startPoint x: 194, startPoint y: 144, endPoint x: 154, endPoint y: 144, distance: 39.2
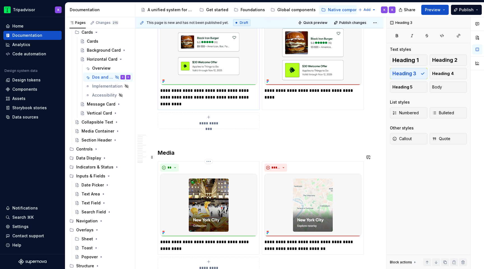
scroll to position [1295, 0]
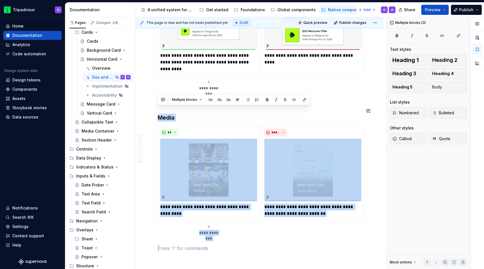
drag, startPoint x: 164, startPoint y: 239, endPoint x: 161, endPoint y: 102, distance: 137.4
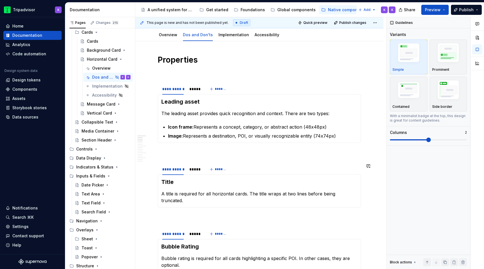
scroll to position [0, 0]
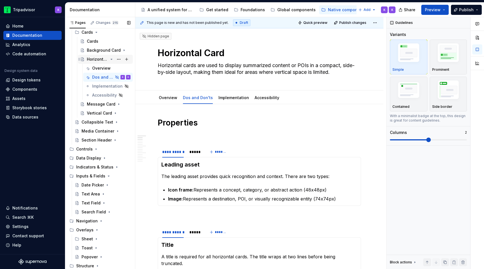
click at [112, 59] on icon "Page tree" at bounding box center [111, 59] width 4 height 4
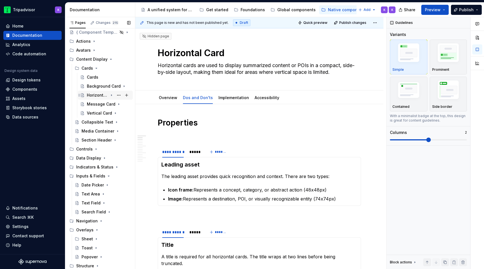
scroll to position [31, 0]
click at [111, 103] on icon "Page tree" at bounding box center [111, 103] width 1 height 1
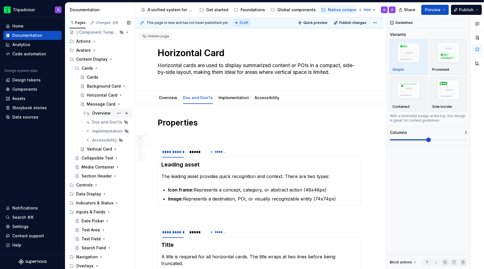
click at [106, 111] on div "Overview" at bounding box center [101, 113] width 19 height 6
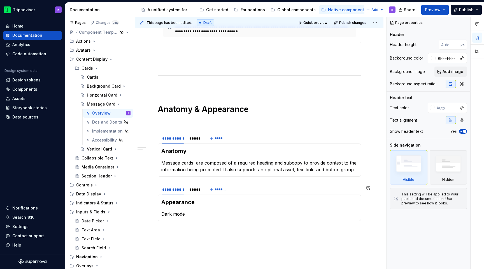
scroll to position [361, 0]
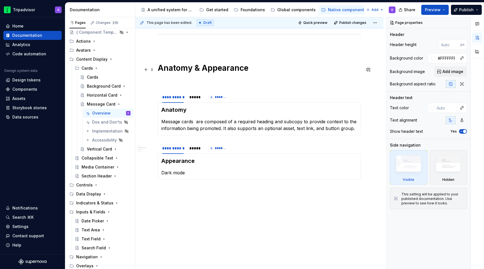
type textarea "*"
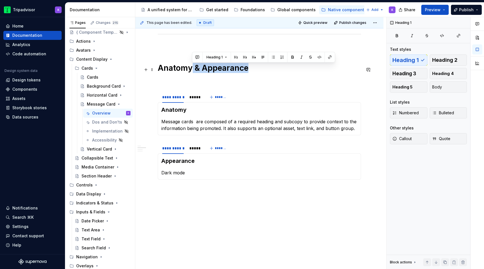
drag, startPoint x: 191, startPoint y: 71, endPoint x: 292, endPoint y: 71, distance: 100.9
click at [292, 71] on h1 "Anatomy & Appearance" at bounding box center [260, 68] width 204 height 10
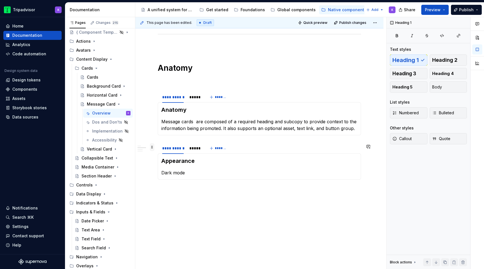
click at [152, 147] on span at bounding box center [152, 147] width 4 height 8
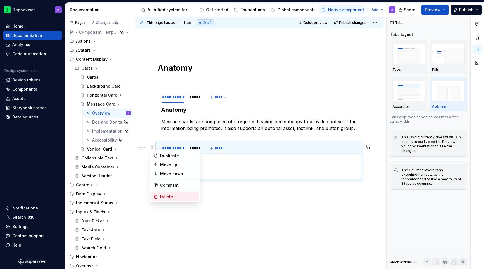
click at [174, 197] on div "Delete" at bounding box center [178, 197] width 36 height 6
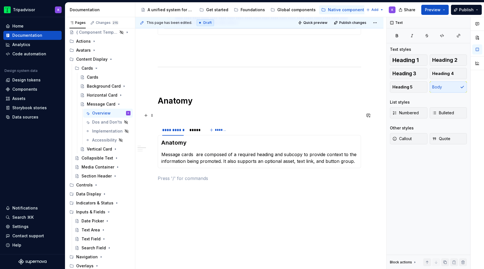
click at [179, 114] on p at bounding box center [260, 113] width 204 height 7
click at [184, 76] on p at bounding box center [260, 78] width 204 height 7
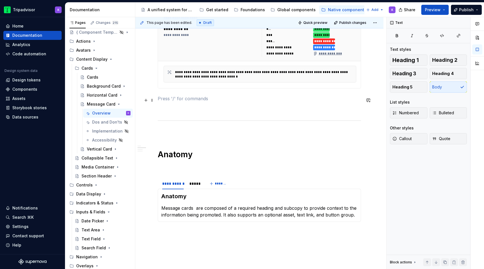
click at [177, 99] on p at bounding box center [260, 98] width 204 height 7
click at [177, 108] on p at bounding box center [260, 108] width 204 height 7
click at [180, 228] on div "**********" at bounding box center [260, 39] width 204 height 392
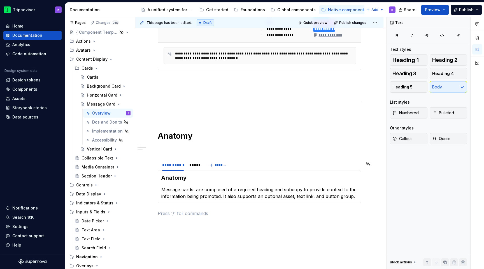
scroll to position [307, 0]
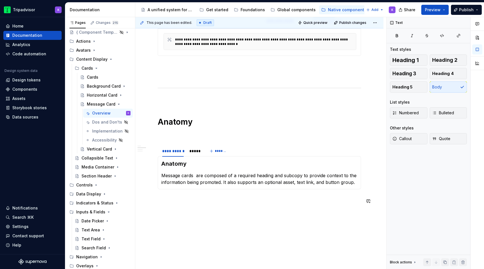
click at [180, 212] on div "**********" at bounding box center [259, 43] width 248 height 493
click at [397, 60] on span "Heading 1" at bounding box center [406, 60] width 26 height 6
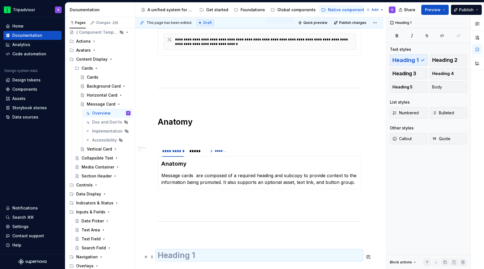
click at [233, 258] on h1 at bounding box center [260, 255] width 204 height 10
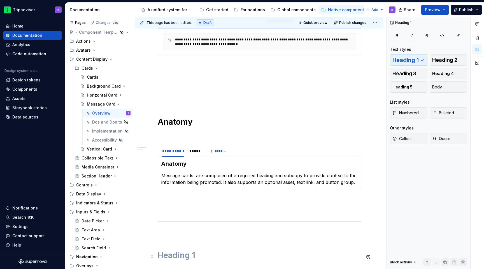
scroll to position [328, 0]
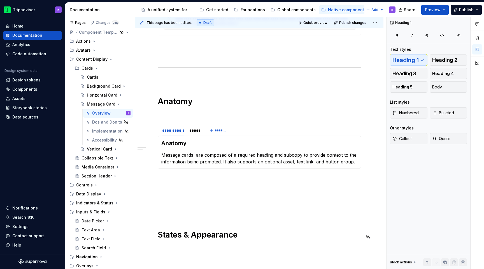
click at [214, 218] on div "**********" at bounding box center [260, 15] width 204 height 450
click at [213, 214] on p at bounding box center [260, 212] width 204 height 7
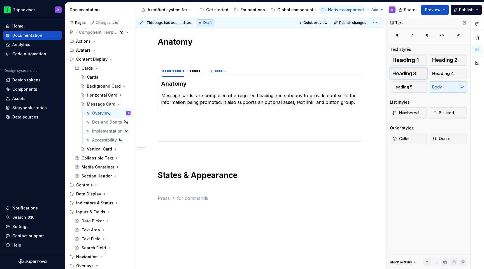
click at [414, 74] on span "Heading 3" at bounding box center [405, 74] width 24 height 6
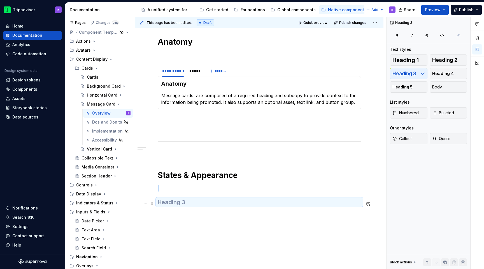
click at [266, 206] on h3 at bounding box center [260, 202] width 204 height 8
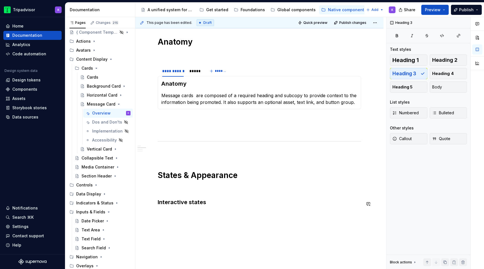
click at [238, 222] on div "**********" at bounding box center [259, 5] width 248 height 576
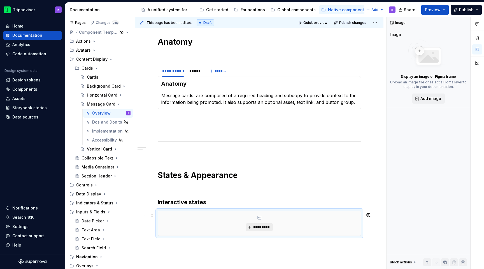
click at [262, 229] on span "*********" at bounding box center [261, 227] width 17 height 4
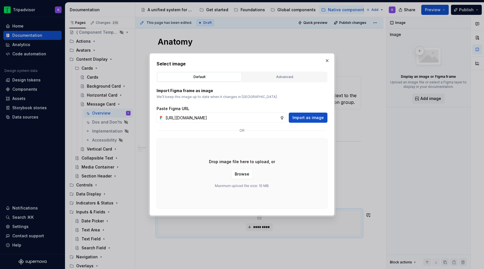
scroll to position [0, 148]
type input "https://www.figma.com/design/eWzZGbXTCMsZ0gwC1u1MU0/Altas-Native-Documentation?…"
click at [317, 119] on span "Import as image" at bounding box center [308, 118] width 31 height 6
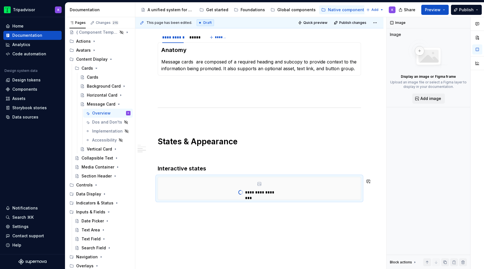
scroll to position [425, 0]
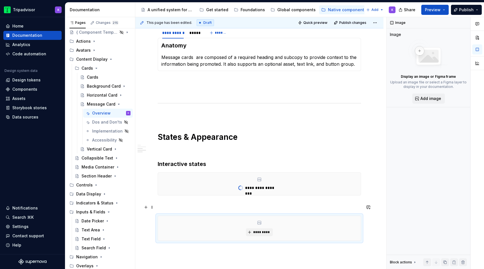
click at [203, 206] on p at bounding box center [260, 205] width 204 height 7
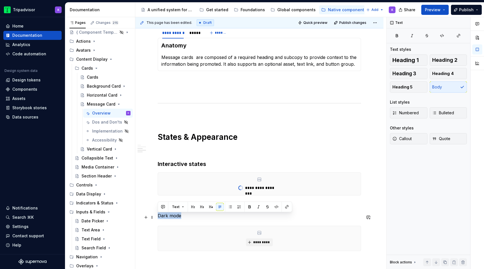
drag, startPoint x: 184, startPoint y: 216, endPoint x: 158, endPoint y: 217, distance: 25.8
click at [158, 217] on p "Dark mode" at bounding box center [260, 215] width 204 height 7
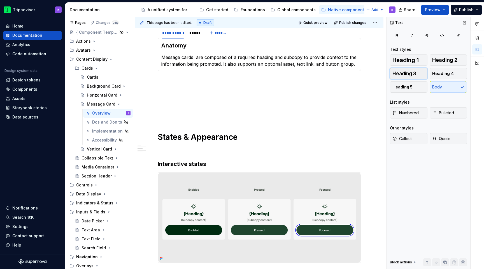
click at [414, 73] on span "Heading 3" at bounding box center [405, 74] width 24 height 6
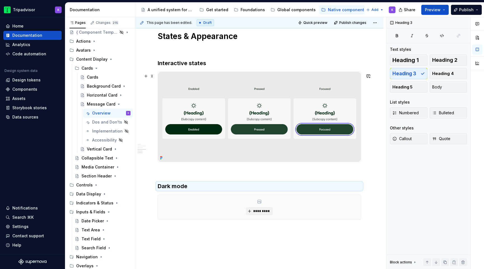
scroll to position [567, 0]
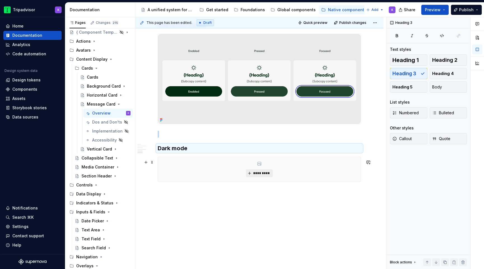
click at [258, 171] on span "*********" at bounding box center [261, 173] width 17 height 4
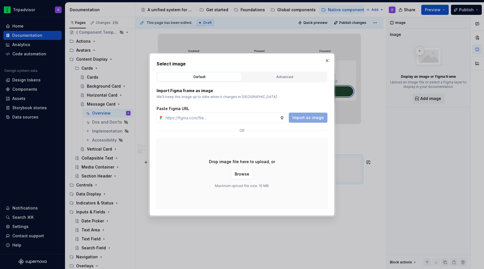
type textarea "*"
type input "https://www.figma.com/design/eWzZGbXTCMsZ0gwC1u1MU0/Altas-Native-Documentation?…"
click at [311, 117] on span "Import as image" at bounding box center [308, 118] width 31 height 6
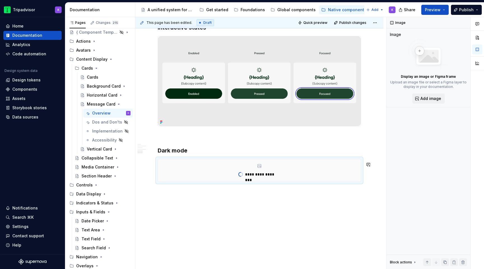
scroll to position [564, 0]
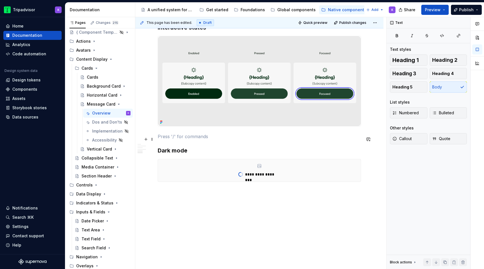
click at [299, 133] on p at bounding box center [260, 136] width 204 height 7
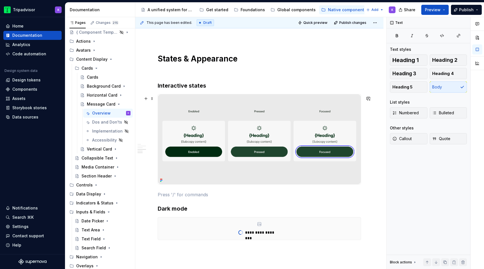
scroll to position [500, 0]
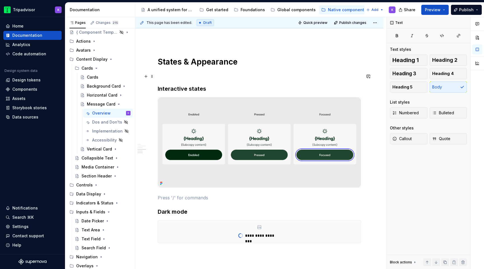
click at [269, 73] on p at bounding box center [260, 74] width 204 height 7
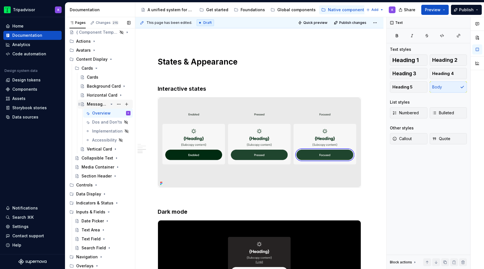
click at [111, 104] on icon "Page tree" at bounding box center [111, 104] width 1 height 1
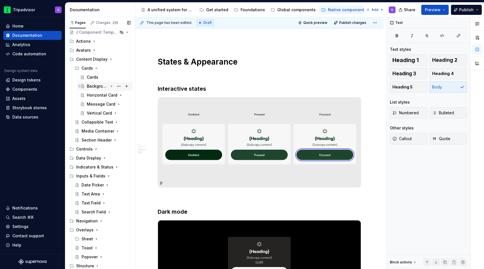
click at [112, 87] on icon "Page tree" at bounding box center [111, 86] width 4 height 4
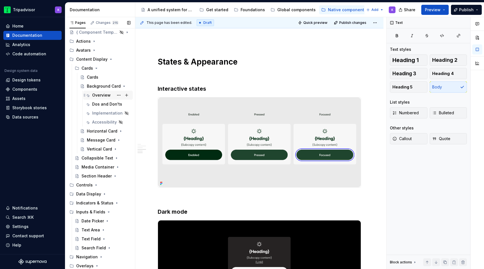
click at [112, 95] on div "Overview" at bounding box center [111, 95] width 38 height 8
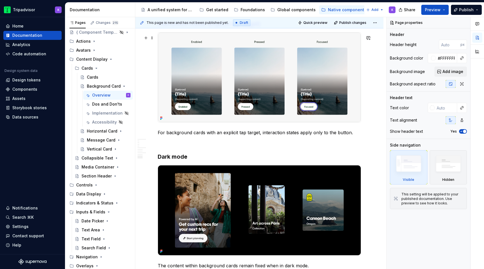
scroll to position [1162, 0]
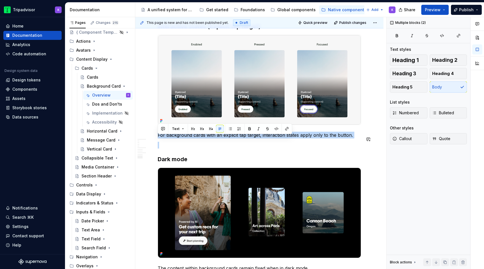
drag, startPoint x: 158, startPoint y: 139, endPoint x: 336, endPoint y: 144, distance: 177.2
copy p "For background cards with an explicit tap target, interaction states apply only…"
click at [110, 85] on icon "Page tree" at bounding box center [111, 86] width 4 height 4
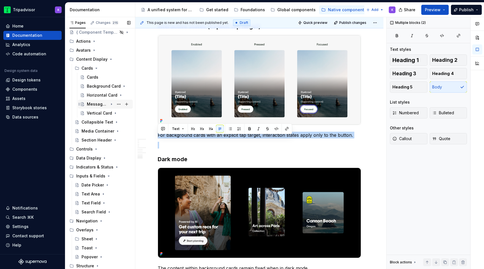
click at [112, 103] on icon "Page tree" at bounding box center [111, 103] width 1 height 1
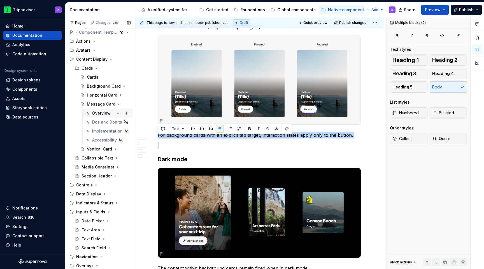
click at [101, 112] on div "Overview" at bounding box center [101, 113] width 19 height 6
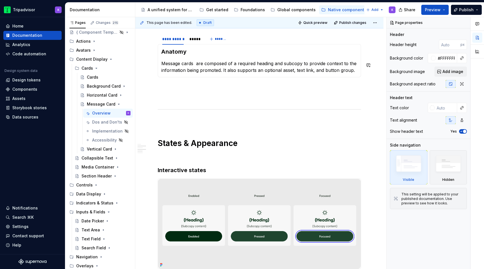
scroll to position [633, 0]
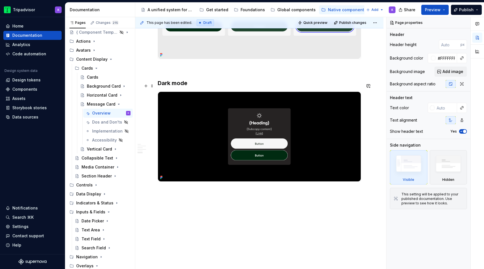
type textarea "*"
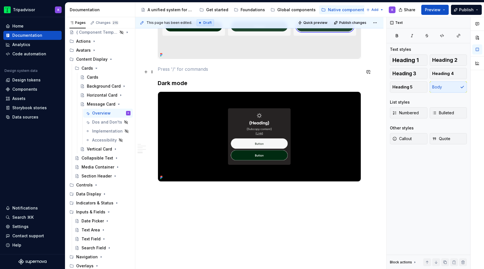
click at [191, 68] on p at bounding box center [260, 69] width 204 height 7
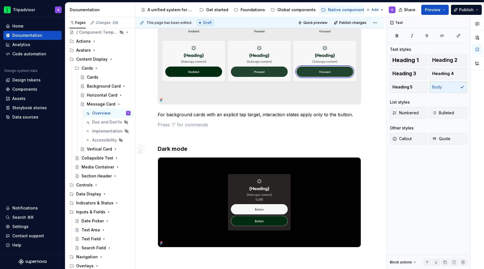
scroll to position [571, 0]
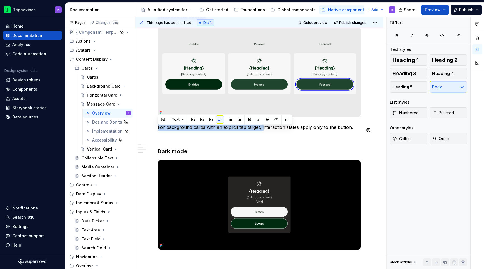
drag, startPoint x: 262, startPoint y: 128, endPoint x: 165, endPoint y: 126, distance: 97.0
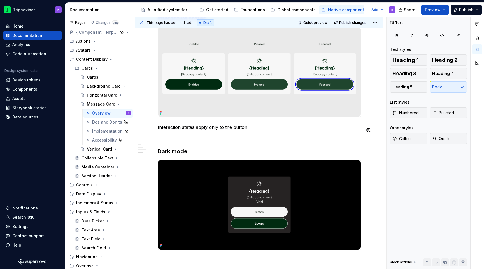
click at [255, 130] on p "Interaction states apply only to the button." at bounding box center [260, 127] width 204 height 7
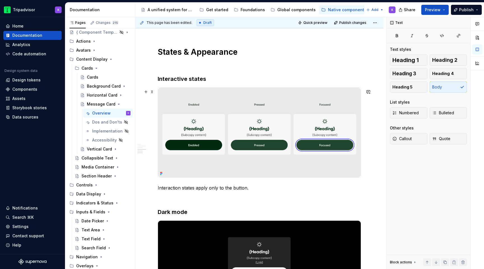
scroll to position [508, 0]
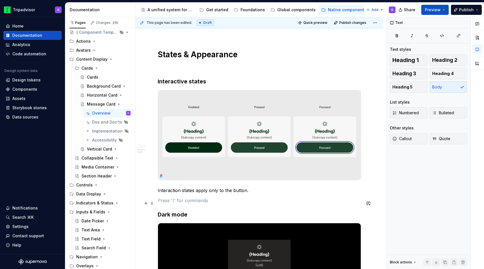
click at [255, 201] on p at bounding box center [260, 200] width 204 height 7
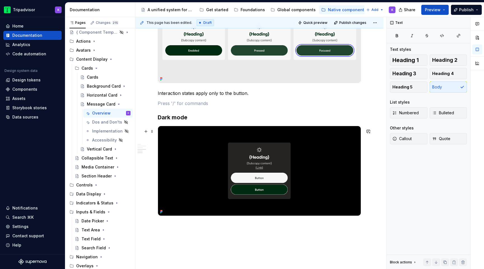
scroll to position [629, 0]
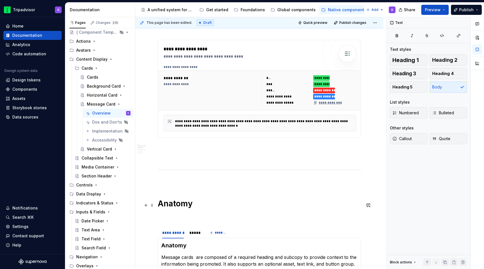
scroll to position [225, 0]
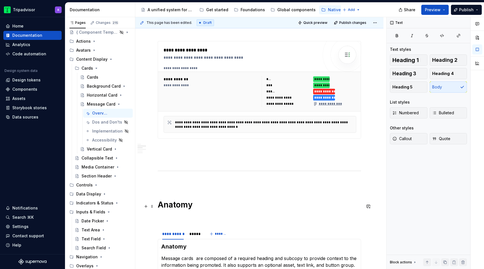
type textarea "*"
